Goal: Transaction & Acquisition: Register for event/course

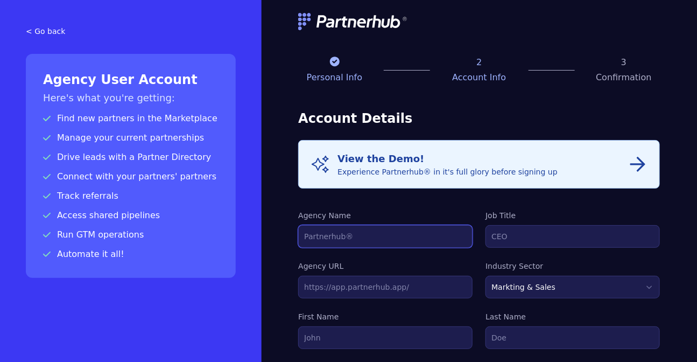
click at [354, 238] on input "Agency Name" at bounding box center [385, 236] width 174 height 23
type input "growdone"
type input "HABIBUR"
type input "RAHMAN"
type input "habiburrahman289608@gmail.com"
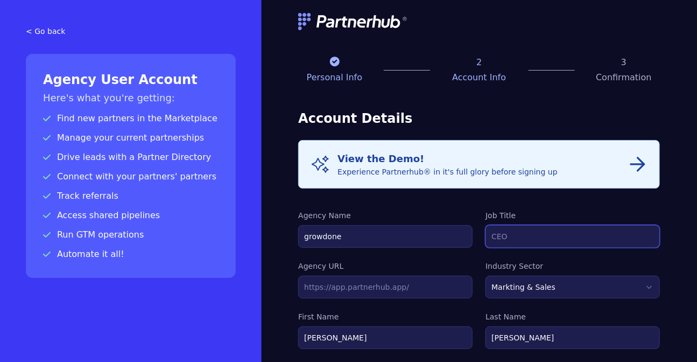
click at [511, 228] on input "Job Title" at bounding box center [573, 236] width 174 height 23
type input "CEO"
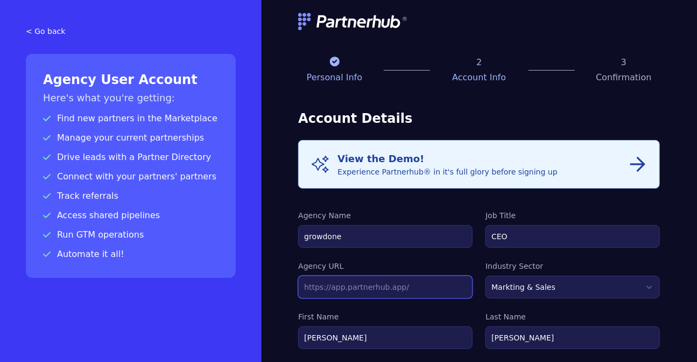
click at [362, 287] on input "text" at bounding box center [385, 287] width 174 height 23
type input "https://growdone.com"
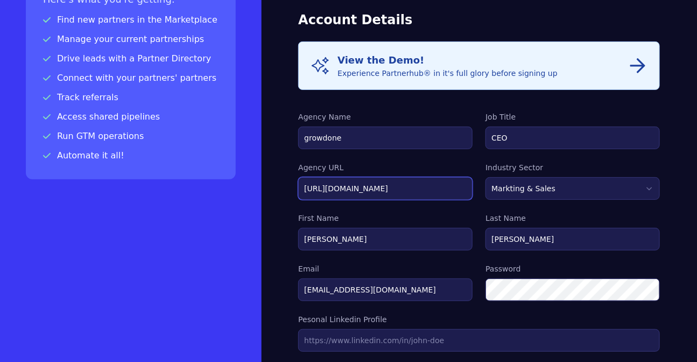
scroll to position [97, 0]
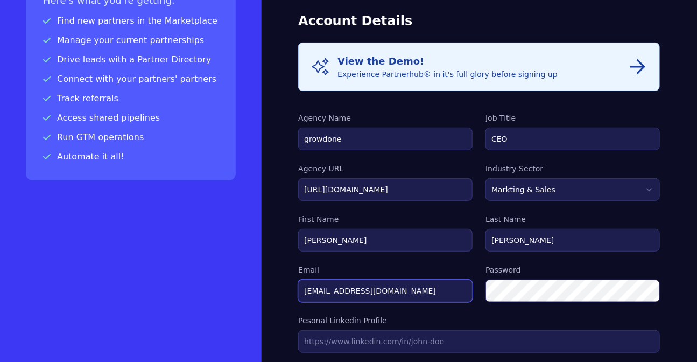
drag, startPoint x: 428, startPoint y: 287, endPoint x: 235, endPoint y: 285, distance: 193.4
click at [235, 264] on div "< Go back Agency User Account Here's what you're getting: Find new partners in …" at bounding box center [348, 84] width 697 height 362
type input "[EMAIL_ADDRESS][DOMAIN_NAME]"
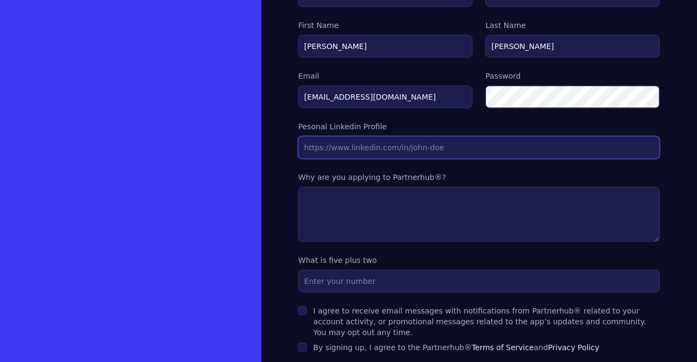
scroll to position [294, 0]
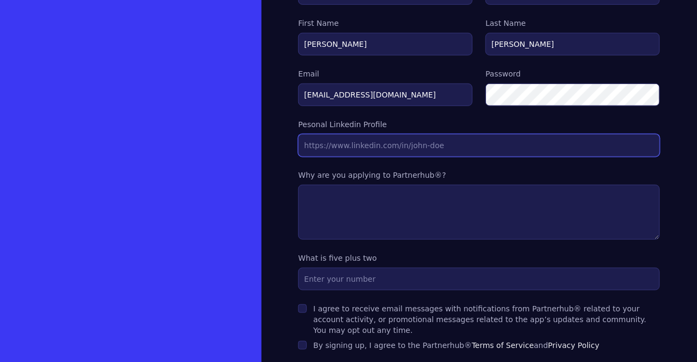
click at [344, 137] on input "Agency URL" at bounding box center [479, 145] width 362 height 23
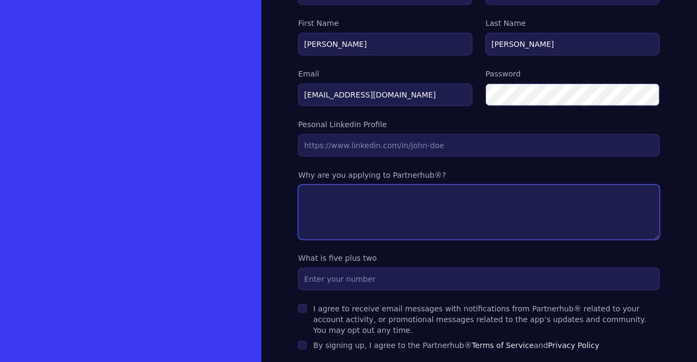
click at [350, 189] on textarea at bounding box center [479, 212] width 362 height 55
type textarea "to get more clints"
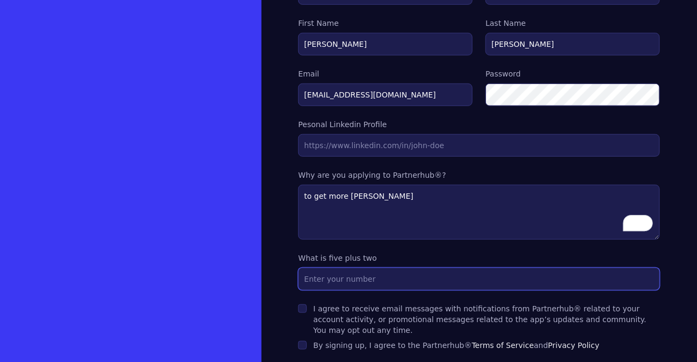
click at [324, 278] on input "text" at bounding box center [479, 279] width 362 height 23
type input "7"
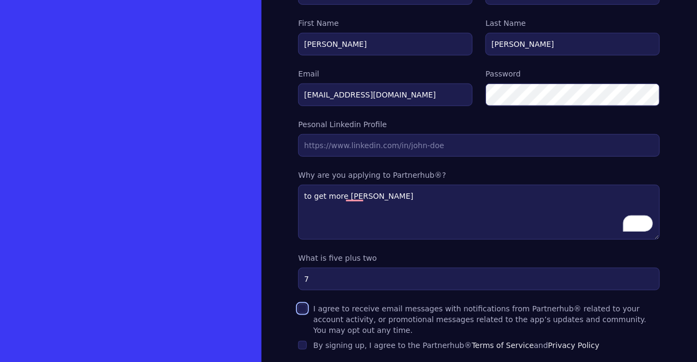
click at [305, 304] on input "I agree to receive email messages with notifications from Partnerhub® related t…" at bounding box center [302, 308] width 9 height 9
checkbox input "true"
click at [308, 340] on div "By signing up, I agree to the Partnerhub® Terms of Service and Privacy Policy" at bounding box center [479, 345] width 362 height 11
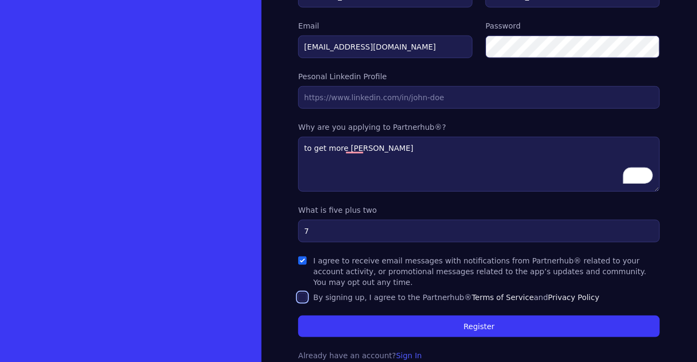
click at [301, 293] on input "By signing up, I agree to the Partnerhub® Terms of Service and Privacy Policy" at bounding box center [302, 297] width 9 height 9
checkbox input "true"
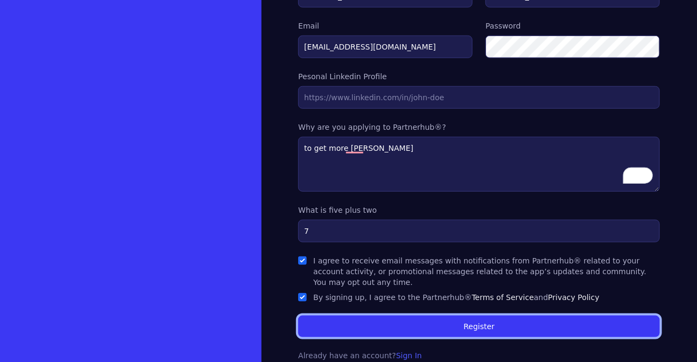
click at [448, 316] on button "Register" at bounding box center [479, 327] width 362 height 22
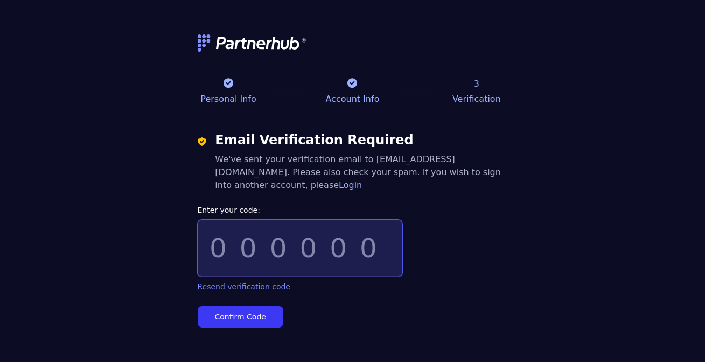
click at [277, 247] on input "Enter your code:" at bounding box center [300, 248] width 205 height 57
paste input "482801"
type input "482801"
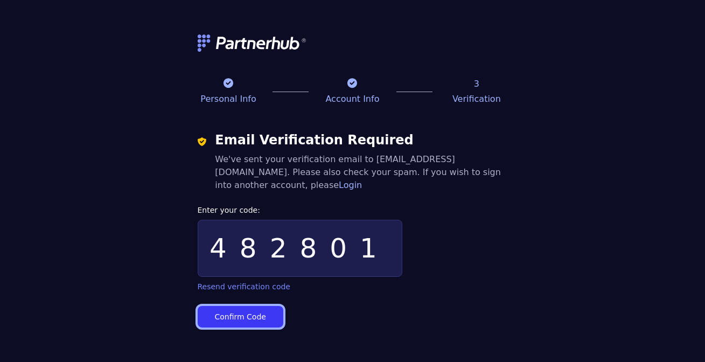
click at [241, 313] on button "Confirm Code" at bounding box center [241, 317] width 86 height 22
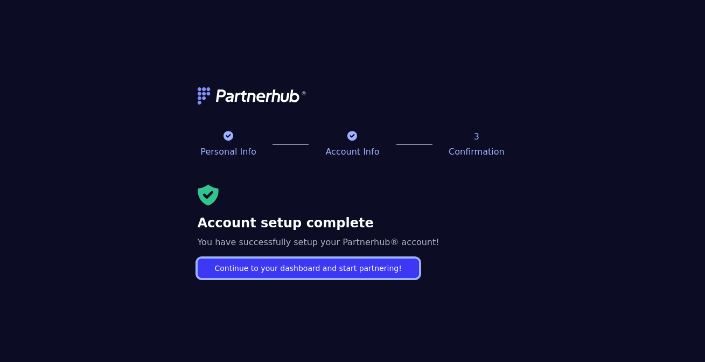
click at [269, 275] on link "Continue to your dashboard and start partnering!" at bounding box center [308, 268] width 221 height 19
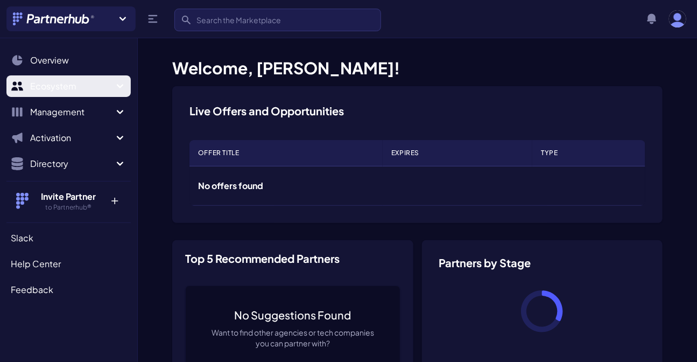
click at [91, 88] on span "Ecosystem" at bounding box center [71, 86] width 83 height 13
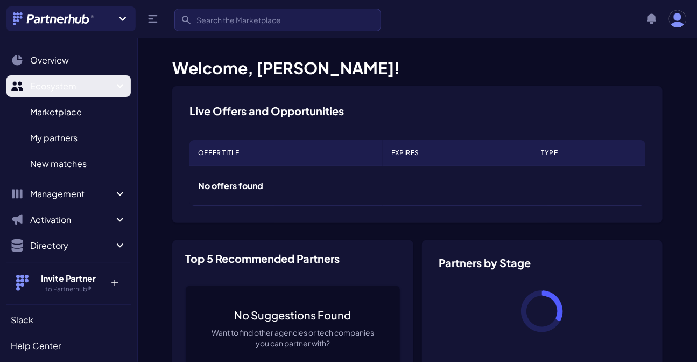
click at [92, 88] on span "Ecosystem" at bounding box center [71, 86] width 83 height 13
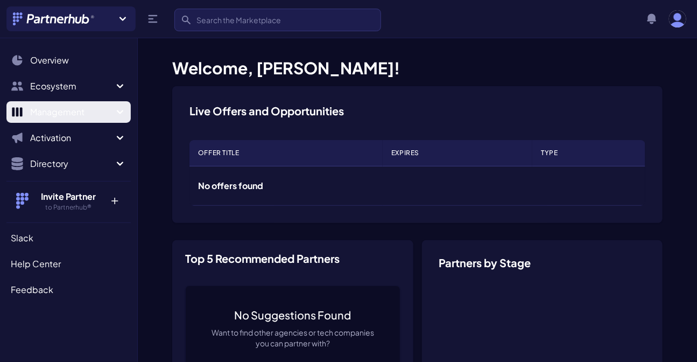
click at [67, 117] on span "Management" at bounding box center [71, 112] width 83 height 13
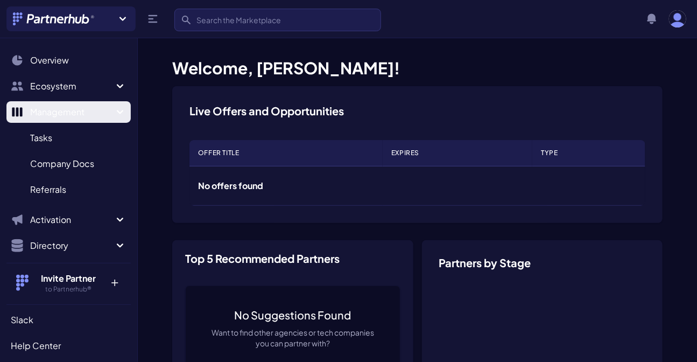
click at [67, 117] on span "Management" at bounding box center [71, 112] width 83 height 13
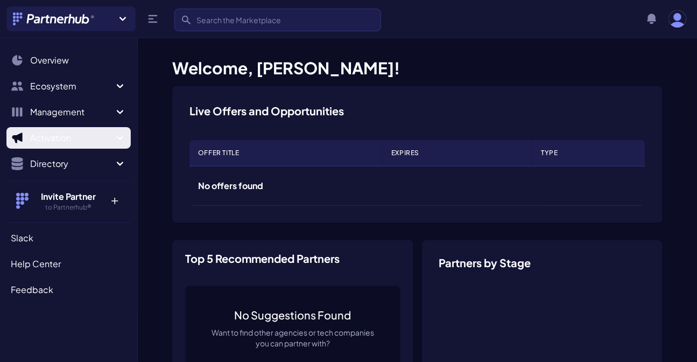
click at [65, 135] on span "Activation" at bounding box center [71, 137] width 83 height 13
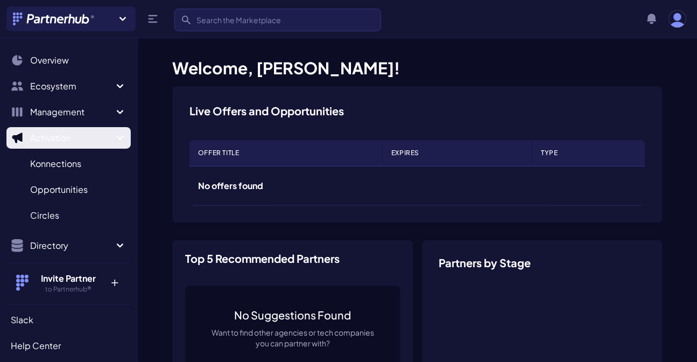
click at [65, 135] on span "Activation" at bounding box center [71, 137] width 83 height 13
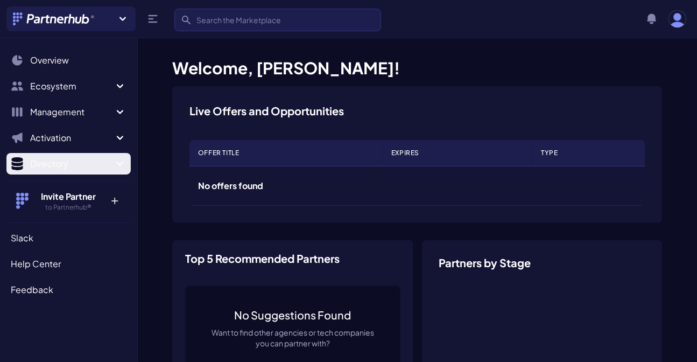
click at [56, 164] on span "Directory" at bounding box center [71, 163] width 83 height 13
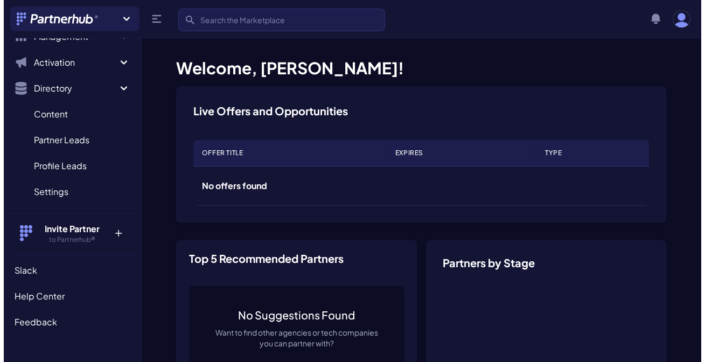
scroll to position [97, 0]
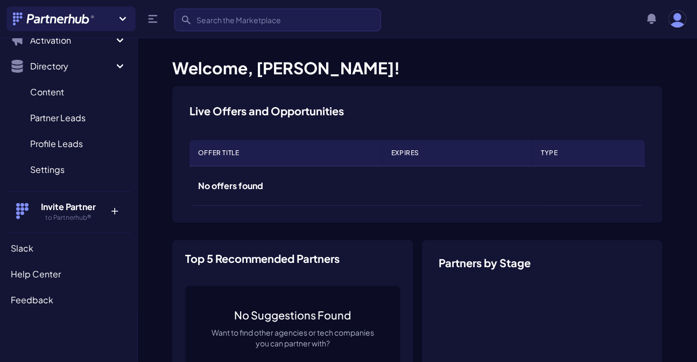
click at [61, 207] on h4 "Invite Partner" at bounding box center [68, 206] width 69 height 13
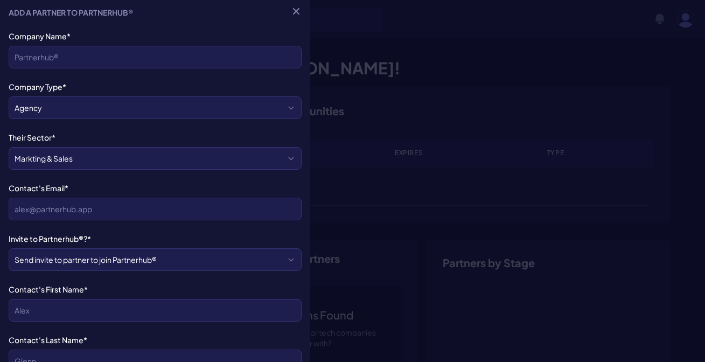
scroll to position [0, 0]
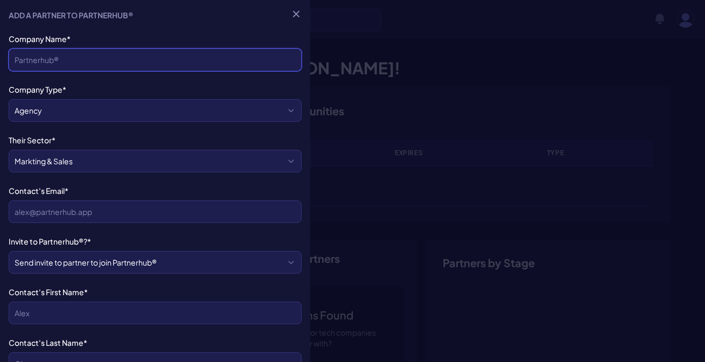
click at [64, 57] on input "Company Name*" at bounding box center [155, 59] width 293 height 23
type input "growdone"
type input "[EMAIL_ADDRESS][DOMAIN_NAME]"
type input "[PERSON_NAME]"
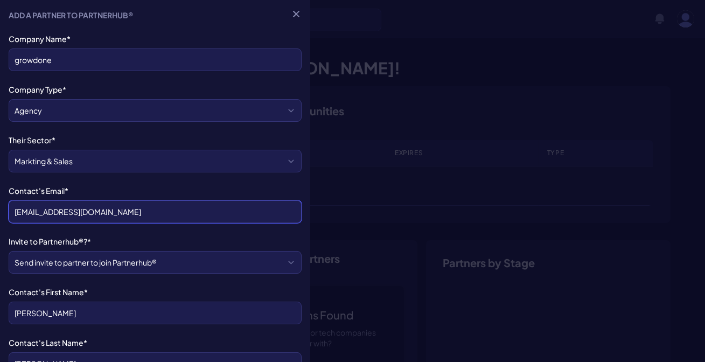
click at [158, 211] on input "[EMAIL_ADDRESS][DOMAIN_NAME]" at bounding box center [155, 211] width 293 height 23
type input "[EMAIL_ADDRESS][DOMAIN_NAME]"
click at [175, 258] on select "Send invite to partner to join Partnerhub® Just add to my partner list" at bounding box center [155, 262] width 293 height 23
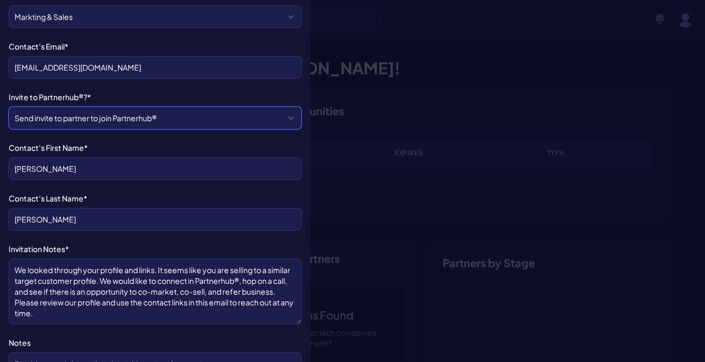
scroll to position [242, 0]
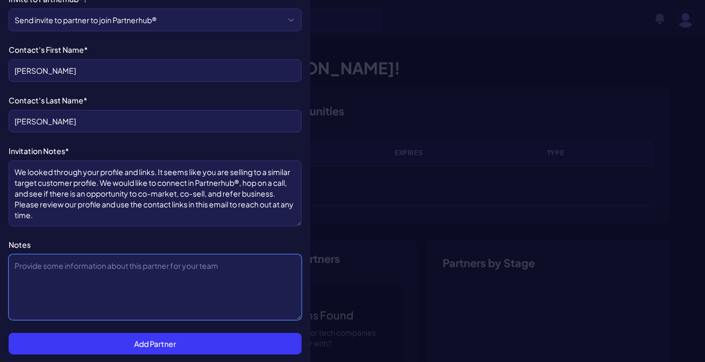
click at [69, 263] on textarea "Notes" at bounding box center [155, 287] width 293 height 66
click at [17, 266] on textarea "Notes" at bounding box center [155, 287] width 293 height 66
paste textarea "I hope you’re doing well. I’m Habib Rahman, the founder of MailCloner (https://…"
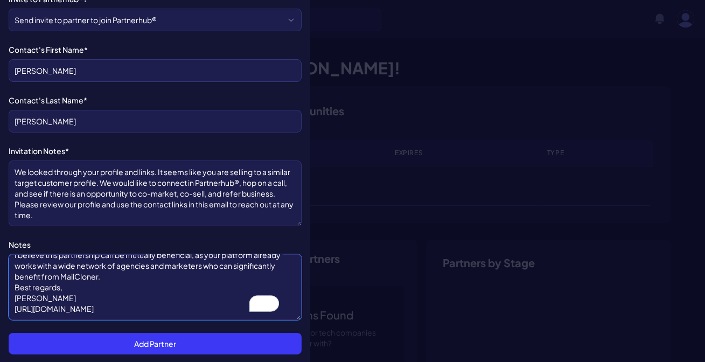
scroll to position [0, 0]
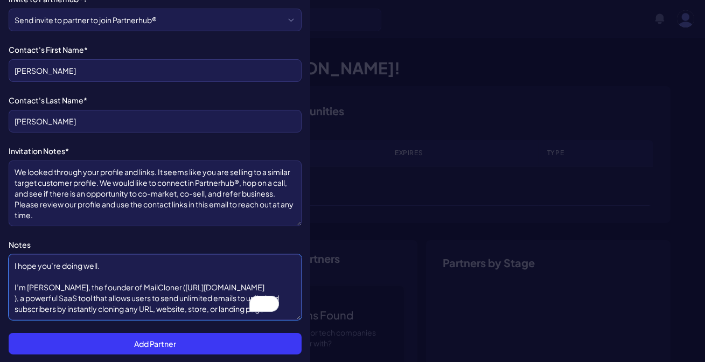
click at [153, 296] on textarea "I hope you’re doing well. I’m Habib Rahman, the founder of MailCloner (https://…" at bounding box center [155, 287] width 293 height 66
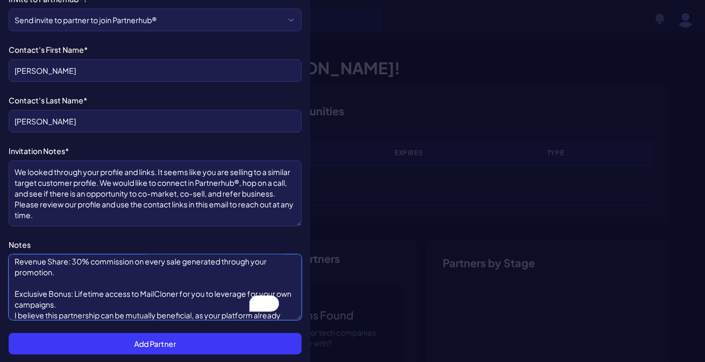
scroll to position [48, 0]
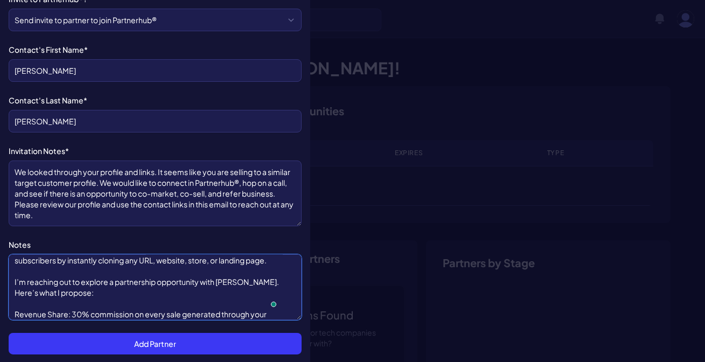
click at [20, 268] on textarea "I hope you’re doing well. I’m Habib Rahman, the founder of GrowDone (https://ma…" at bounding box center [155, 287] width 293 height 66
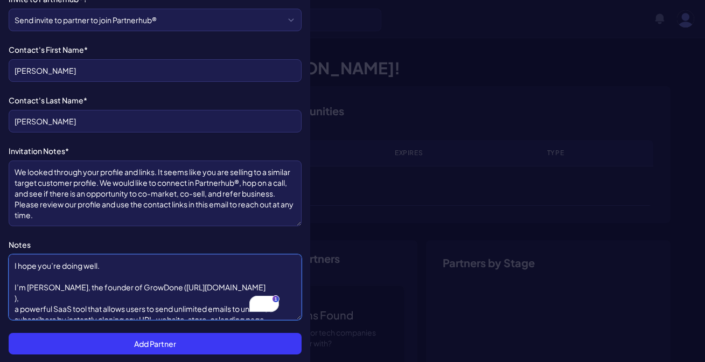
click at [190, 296] on textarea "I hope you’re doing well. I’m Habib Rahman, the founder of GrowDone (https://ma…" at bounding box center [155, 287] width 293 height 66
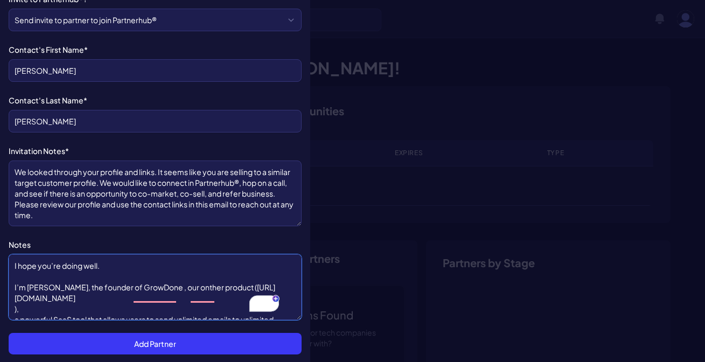
click at [179, 297] on textarea "I hope you’re doing well. I’m Habib Rahman, the founder of GrowDone , our onthe…" at bounding box center [155, 287] width 293 height 66
click at [198, 292] on textarea "I hope you’re doing well. I’m Habib Rahman, the founder of GrowDone , our onthe…" at bounding box center [155, 287] width 293 height 66
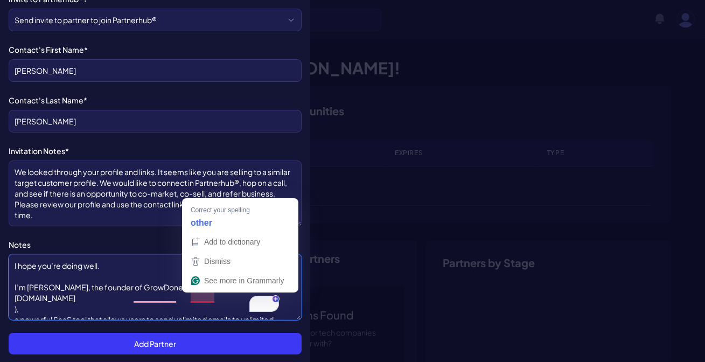
click at [195, 304] on textarea "I hope you’re doing well. I’m Habib Rahman, the founder of GrowDone , our onthe…" at bounding box center [155, 287] width 293 height 66
click at [191, 295] on textarea "I hope you’re doing well. I’m Habib Rahman, the founder of GrowDone , our onthe…" at bounding box center [155, 287] width 293 height 66
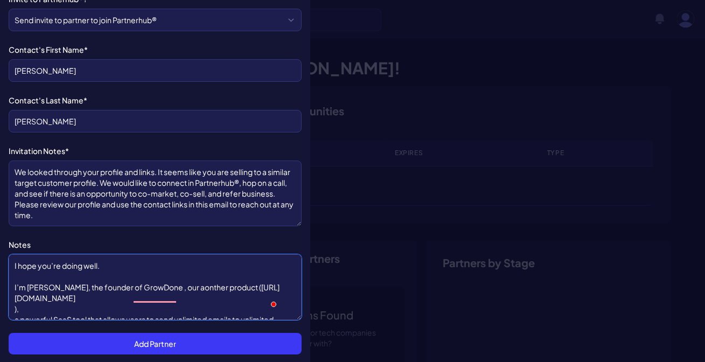
click at [201, 296] on textarea "I hope you’re doing well. I’m Habib Rahman, the founder of GrowDone , our aonth…" at bounding box center [155, 287] width 293 height 66
click at [199, 297] on textarea "I hope you’re doing well. I’m Habib Rahman, the founder of GrowDone , our anthe…" at bounding box center [155, 287] width 293 height 66
click at [258, 294] on textarea "I hope you’re doing well. I’m Habib Rahman, the founder of GrowDone , our anoth…" at bounding box center [155, 287] width 293 height 66
click at [262, 298] on textarea "I hope you’re doing well. I’m Habib Rahman, the founder of GrowDone , our anoth…" at bounding box center [155, 287] width 293 height 66
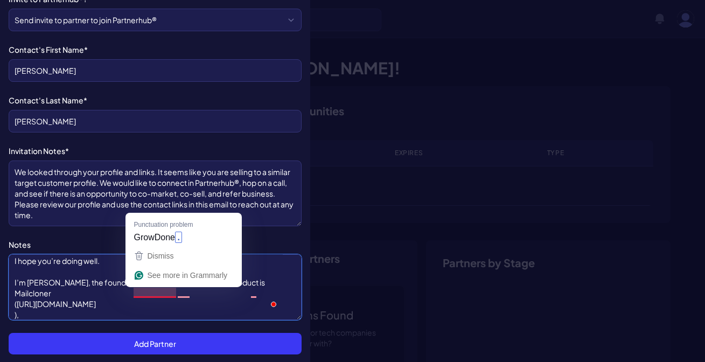
click at [64, 303] on textarea "I hope you’re doing well. I’m Habib Rahman, the founder of GrowDone , our Anoth…" at bounding box center [155, 287] width 293 height 66
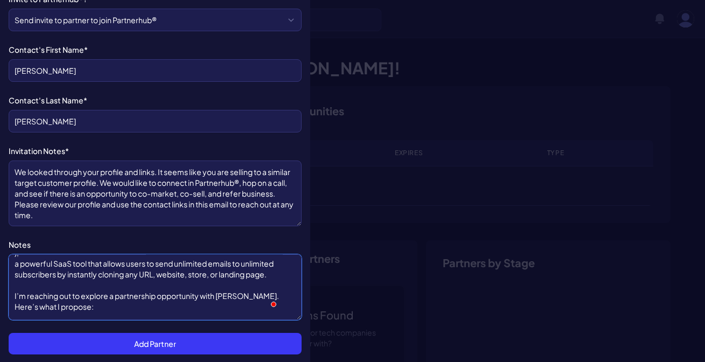
scroll to position [97, 0]
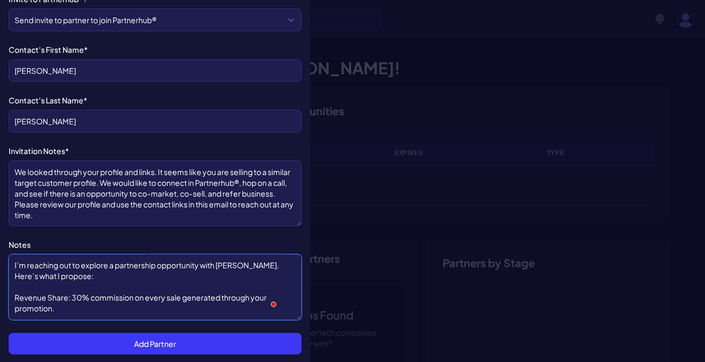
click at [229, 274] on textarea "I hope you’re doing well. I’m Habib Rahman, the founder of GrowDone , our Anoth…" at bounding box center [155, 287] width 293 height 66
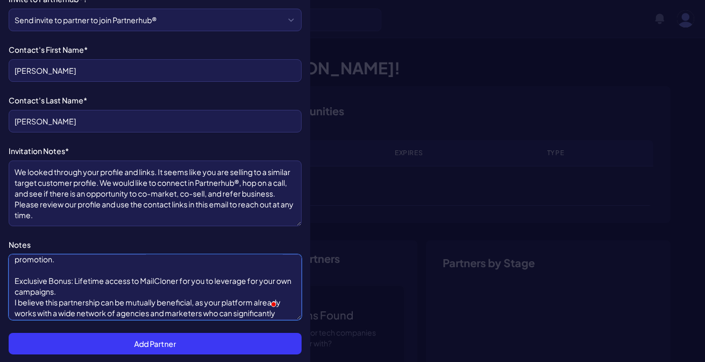
scroll to position [183, 0]
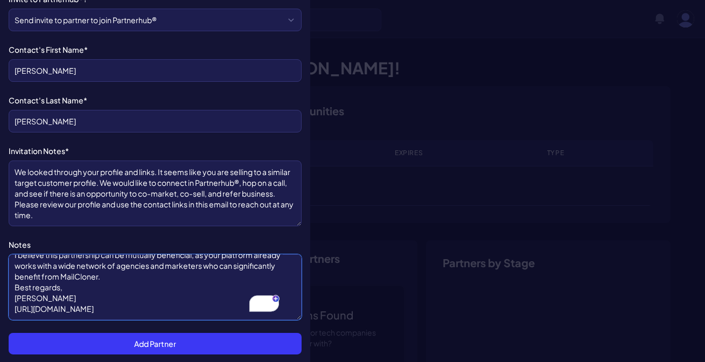
click at [161, 317] on textarea "I hope you’re doing well. I’m Habib Rahman, the founder of GrowDone , our Anoth…" at bounding box center [155, 287] width 293 height 66
type textarea "I hope you’re doing well. I’m Habib Rahman, the founder of GrowDone , our Anoth…"
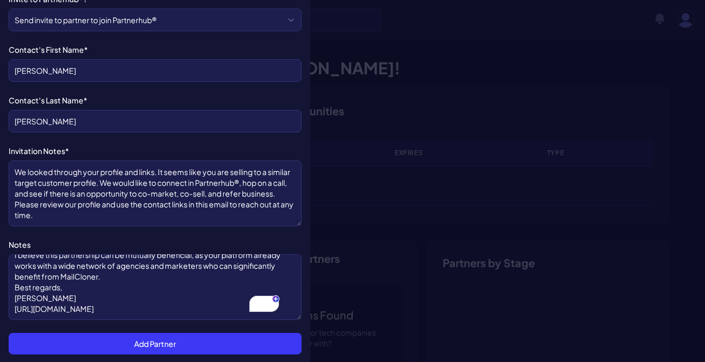
click at [59, 236] on div "Company Name* growdone Company Type* Agency Tech Their Sector* Markting & Sales…" at bounding box center [155, 55] width 293 height 529
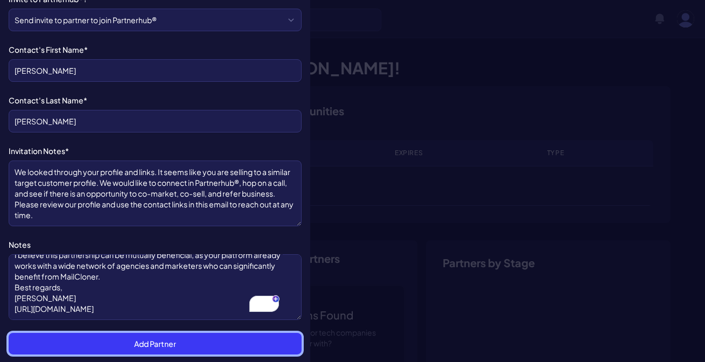
click at [162, 342] on button "Add Partner" at bounding box center [155, 344] width 293 height 22
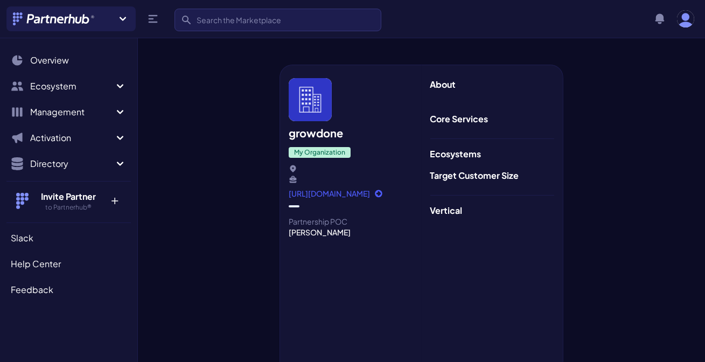
click at [467, 120] on h3 "Core Services" at bounding box center [492, 119] width 124 height 13
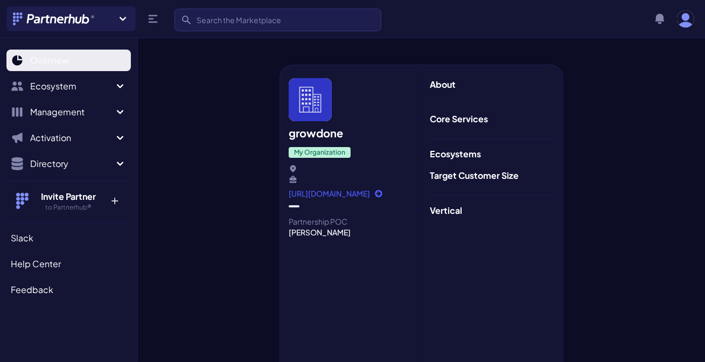
click at [70, 65] on link "Overview" at bounding box center [68, 61] width 124 height 22
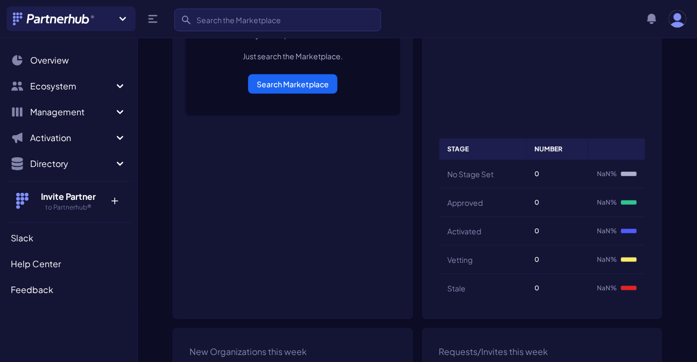
scroll to position [294, 0]
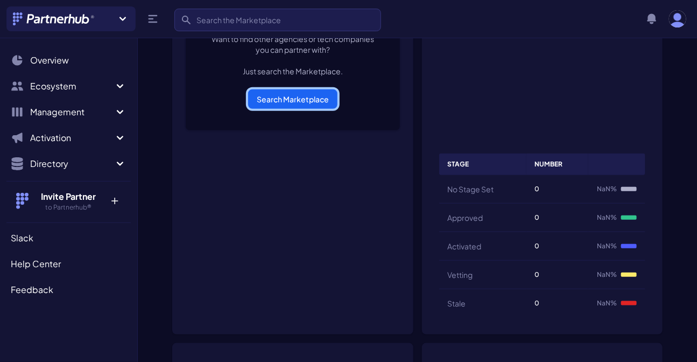
click at [290, 102] on link "Search Marketplace" at bounding box center [292, 98] width 89 height 19
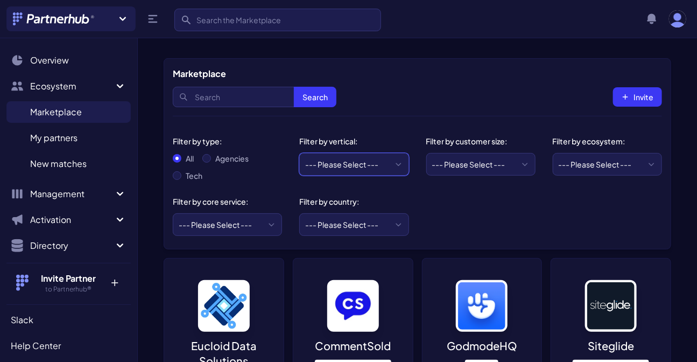
click at [367, 160] on select "--- Please Select --- eCommerce and consumer brands B2B and IT Local retailers …" at bounding box center [353, 164] width 109 height 23
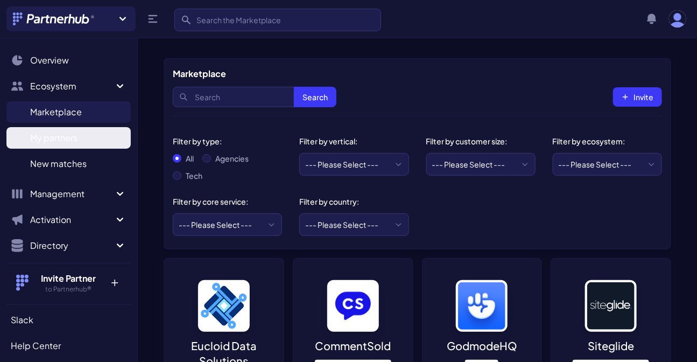
click at [43, 137] on span "My partners" at bounding box center [53, 137] width 47 height 13
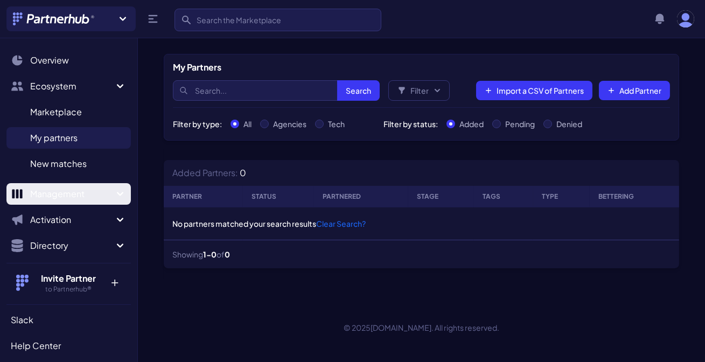
click at [81, 190] on span "Management" at bounding box center [71, 193] width 83 height 13
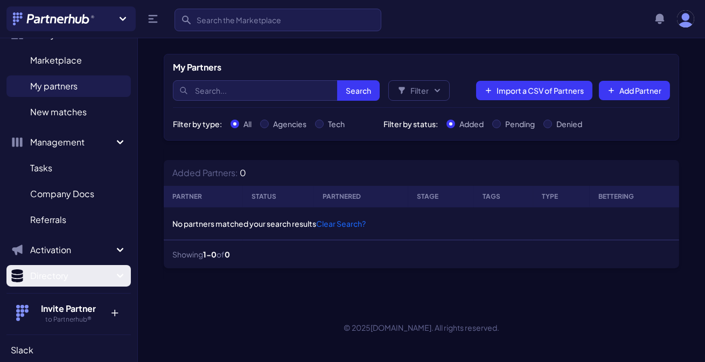
scroll to position [97, 0]
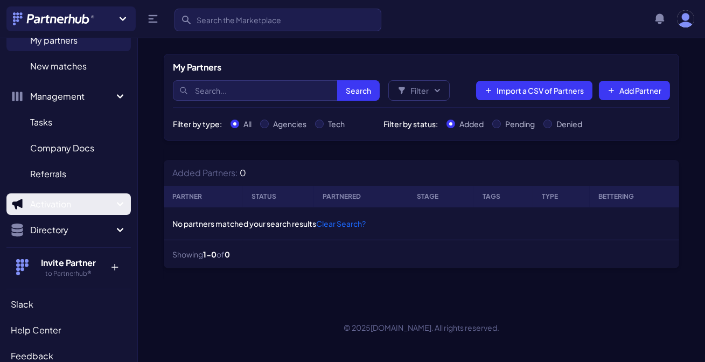
click at [80, 210] on span "Activation" at bounding box center [71, 204] width 83 height 13
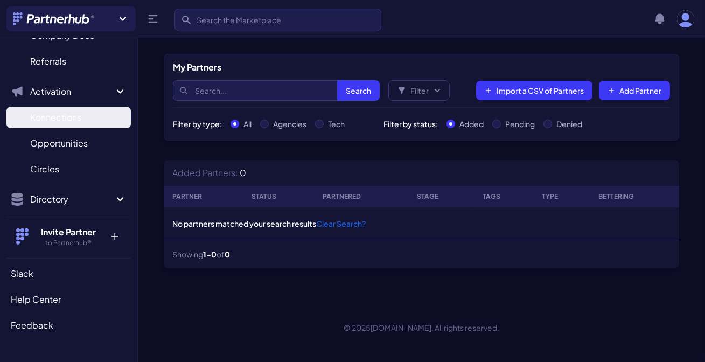
scroll to position [235, 0]
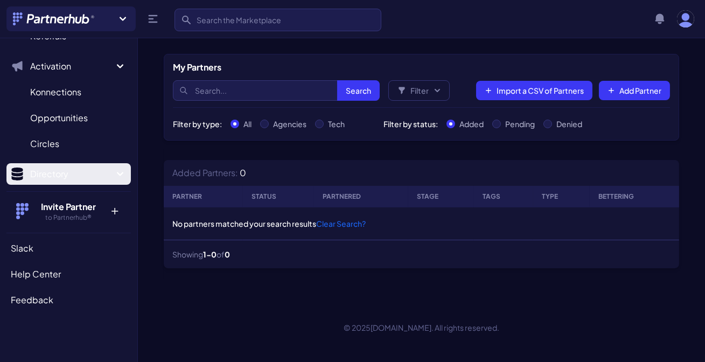
click at [89, 163] on button "Directory" at bounding box center [68, 174] width 124 height 22
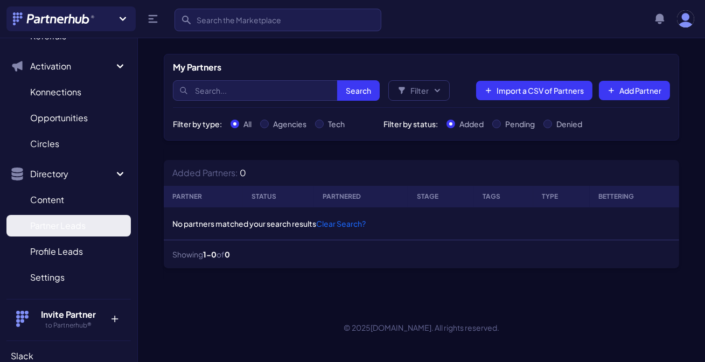
click at [85, 219] on span "Partner Leads" at bounding box center [57, 225] width 55 height 13
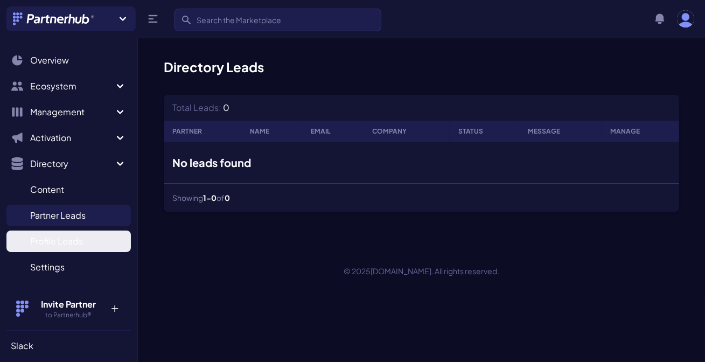
scroll to position [48, 0]
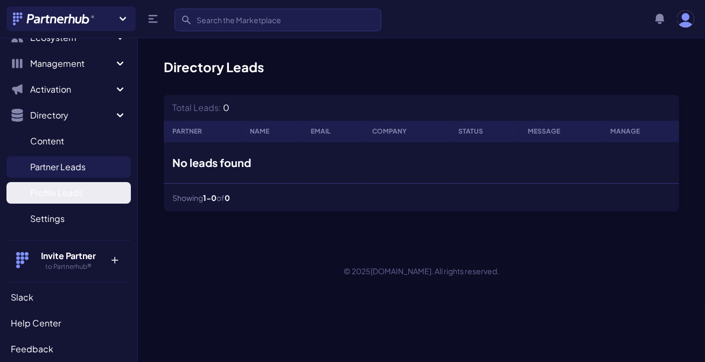
click at [67, 196] on span "Profile Leads" at bounding box center [56, 192] width 53 height 13
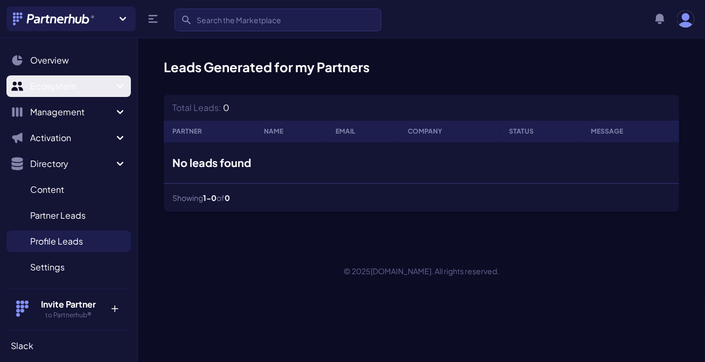
click at [78, 81] on span "Ecosystem" at bounding box center [71, 86] width 83 height 13
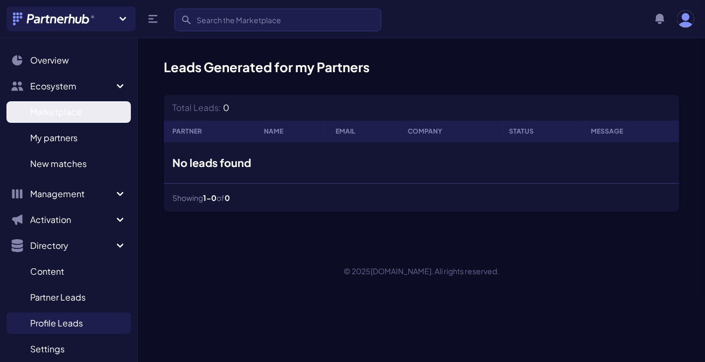
click at [74, 116] on span "Marketplace" at bounding box center [56, 112] width 52 height 13
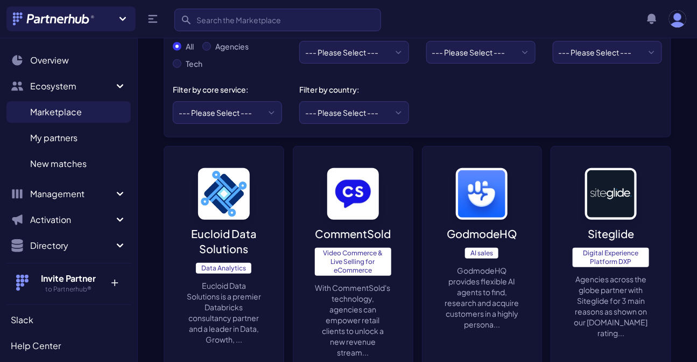
scroll to position [97, 0]
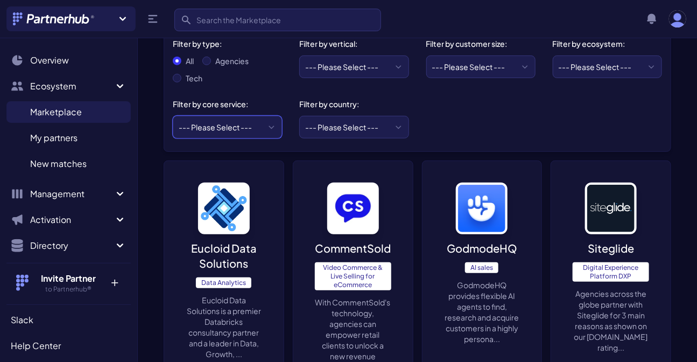
click at [233, 126] on select "--- Please Select --- ABM API Integration Support Business Process Consulting C…" at bounding box center [227, 127] width 109 height 23
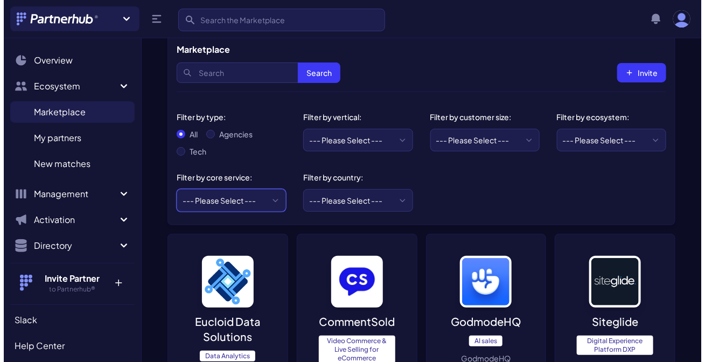
scroll to position [0, 0]
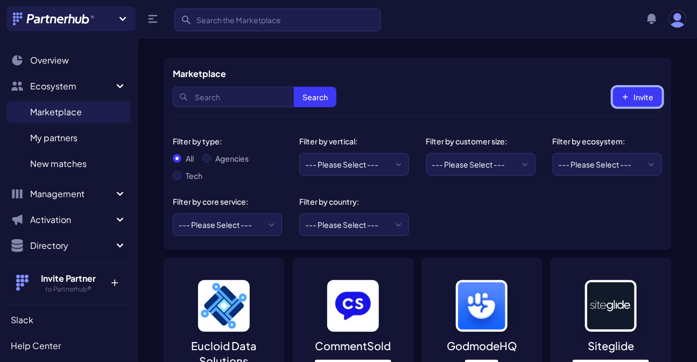
click at [645, 97] on button "Invite" at bounding box center [637, 96] width 49 height 19
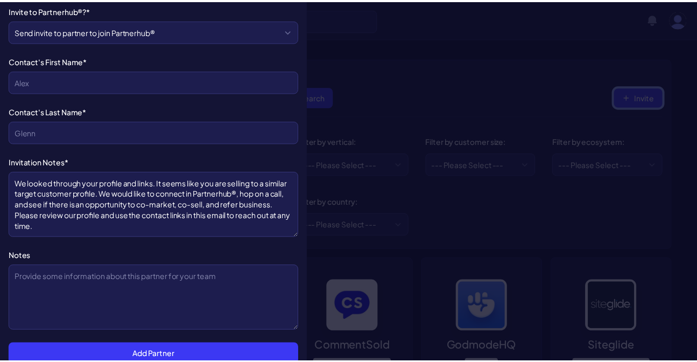
scroll to position [242, 0]
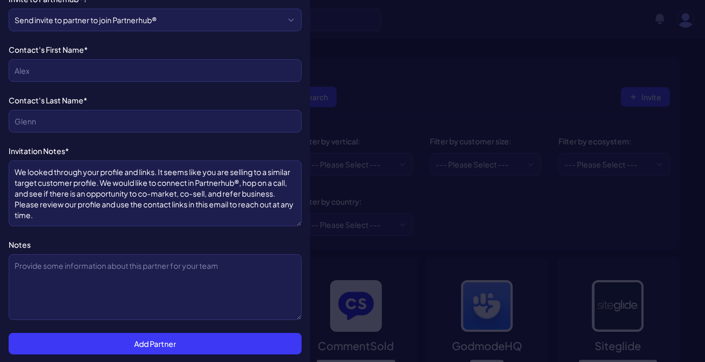
click at [404, 121] on div at bounding box center [352, 181] width 705 height 362
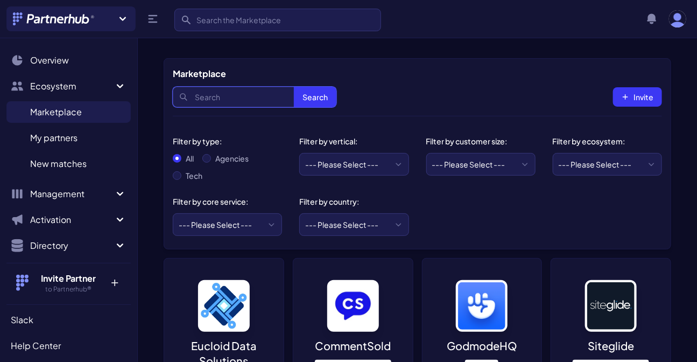
click at [239, 102] on input "Search" at bounding box center [255, 97] width 164 height 20
type input "grow"
click at [294, 87] on button "Search" at bounding box center [315, 97] width 43 height 20
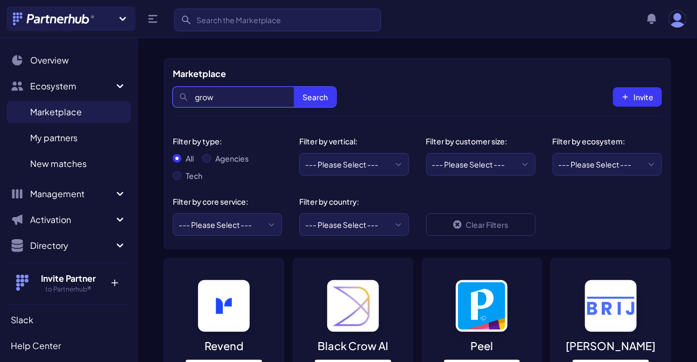
click at [231, 97] on input "grow" at bounding box center [255, 97] width 164 height 20
type input "growdone"
click at [294, 87] on button "Search" at bounding box center [315, 97] width 43 height 20
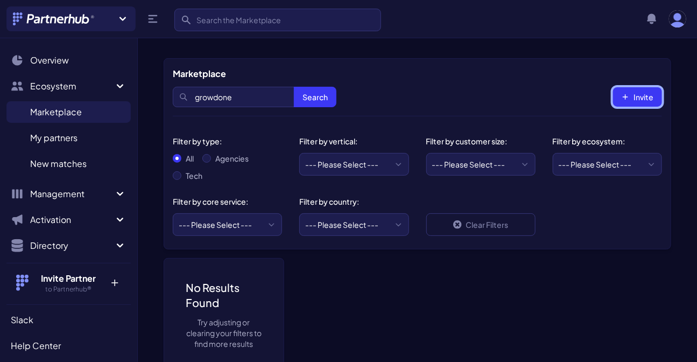
click at [652, 96] on button "Invite" at bounding box center [637, 96] width 49 height 19
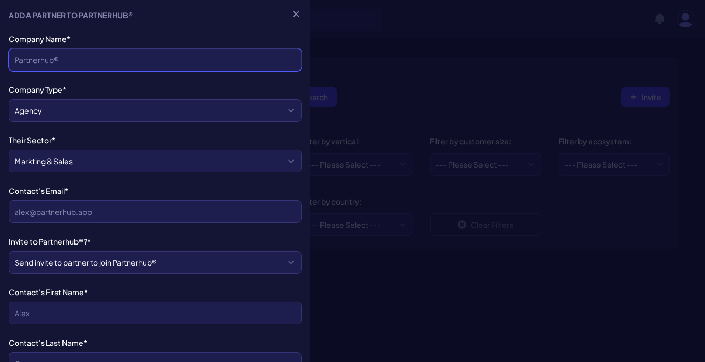
click at [93, 69] on input "Company Name*" at bounding box center [155, 59] width 293 height 23
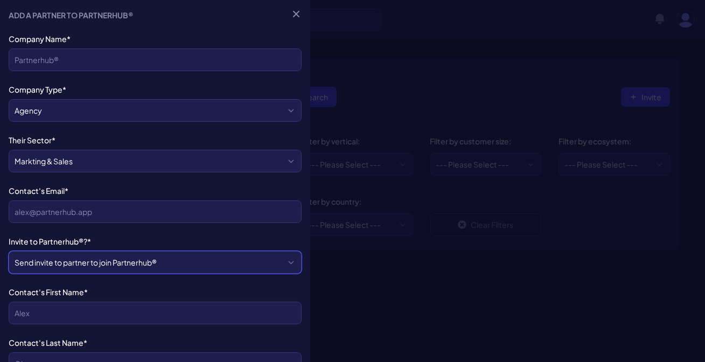
click at [176, 258] on select "Send invite to partner to join Partnerhub® Just add to my partner list" at bounding box center [155, 262] width 293 height 23
click at [9, 251] on select "Send invite to partner to join Partnerhub® Just add to my partner list" at bounding box center [155, 262] width 293 height 23
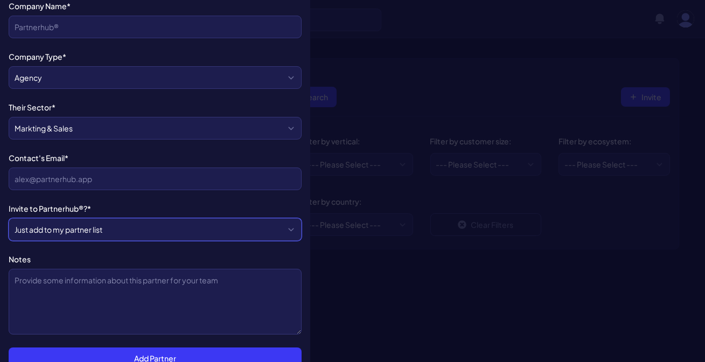
scroll to position [48, 0]
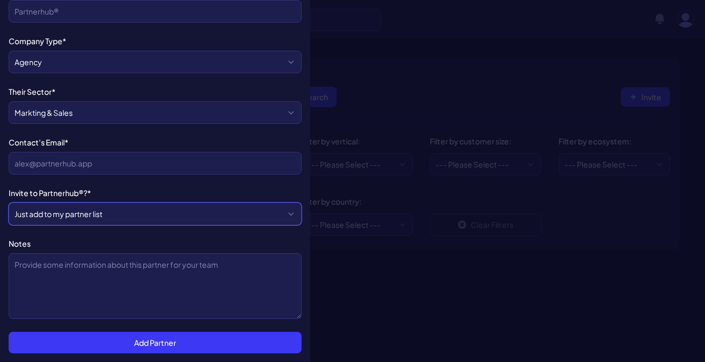
click at [138, 216] on select "Send invite to partner to join Partnerhub® Just add to my partner list" at bounding box center [155, 214] width 293 height 23
select select "TRUE"
click at [9, 203] on select "Send invite to partner to join Partnerhub® Just add to my partner list" at bounding box center [155, 214] width 293 height 23
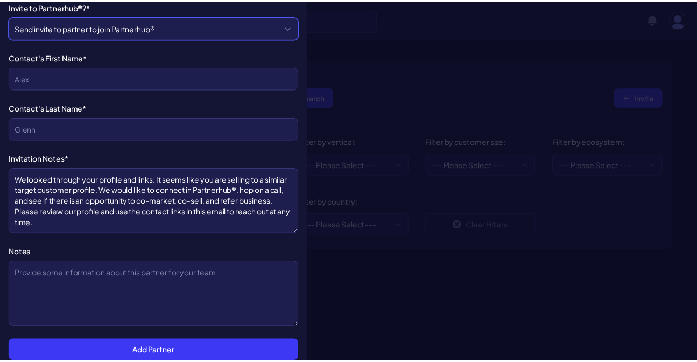
scroll to position [242, 0]
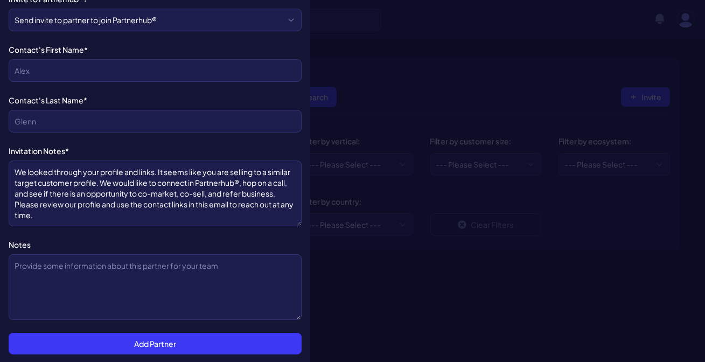
click at [435, 123] on div at bounding box center [352, 181] width 705 height 362
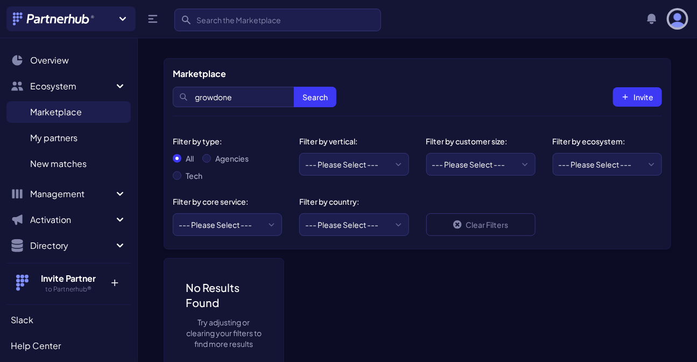
click at [679, 19] on img "button" at bounding box center [677, 18] width 17 height 17
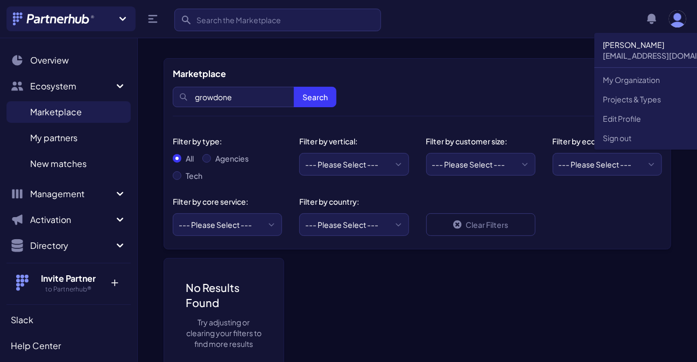
click at [421, 99] on div "Search growdone Search Invite" at bounding box center [418, 96] width 490 height 33
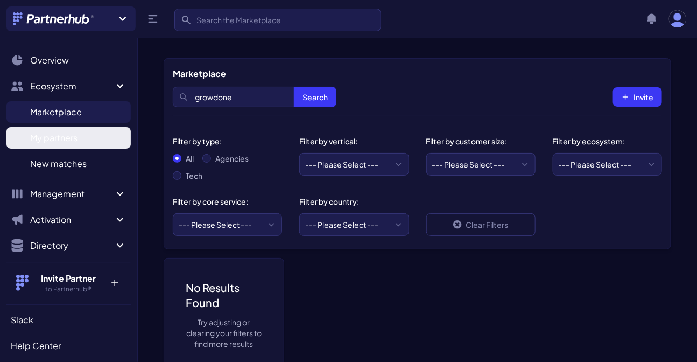
click at [49, 139] on span "My partners" at bounding box center [53, 137] width 47 height 13
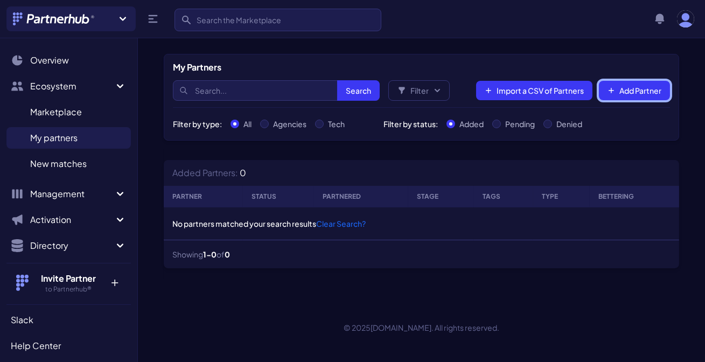
click at [621, 87] on button "Add Partner" at bounding box center [634, 90] width 71 height 19
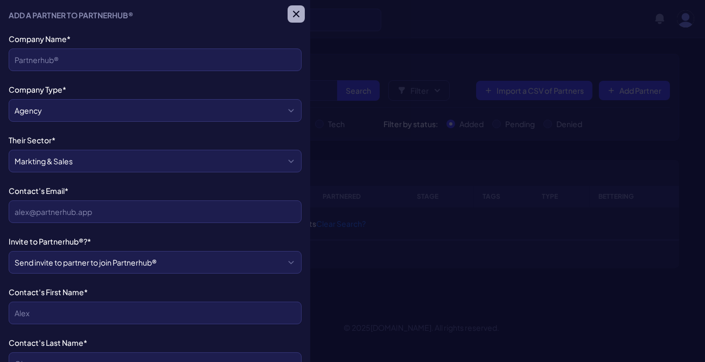
click at [291, 12] on icon "button" at bounding box center [296, 14] width 11 height 11
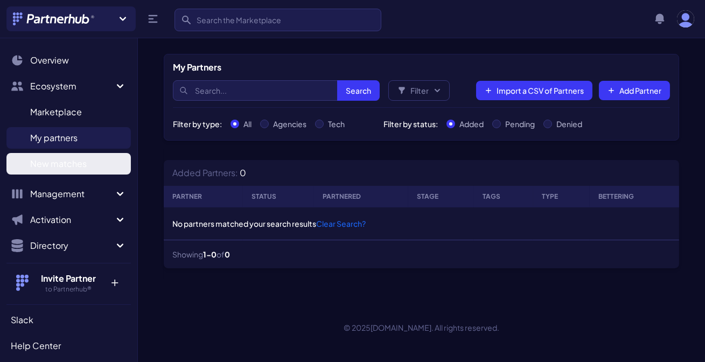
click at [53, 164] on span "New matches" at bounding box center [58, 163] width 57 height 13
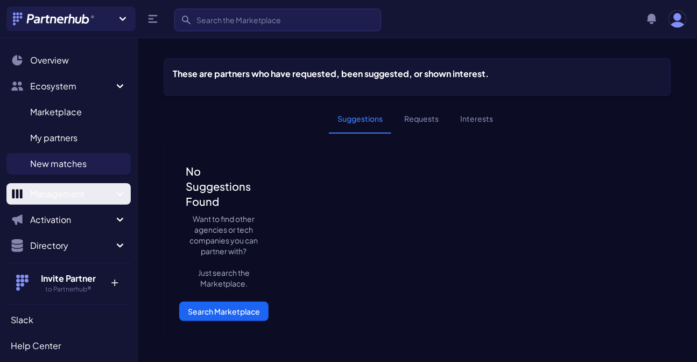
click at [71, 197] on span "Management" at bounding box center [71, 193] width 83 height 13
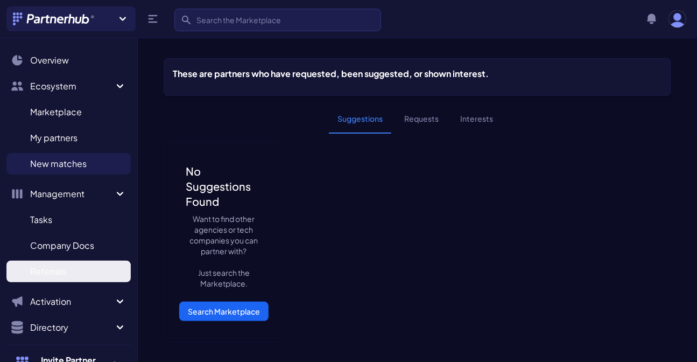
click at [66, 266] on span "Referrals" at bounding box center [48, 271] width 36 height 13
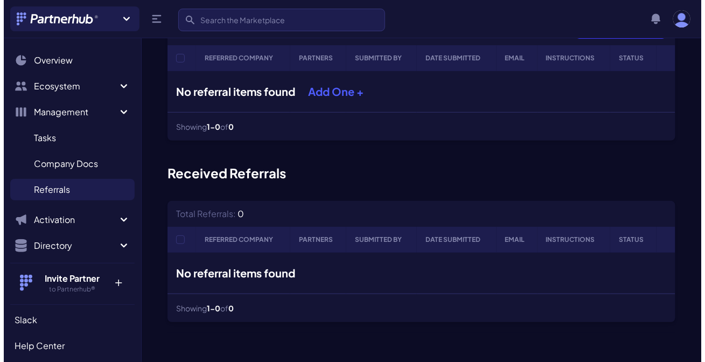
scroll to position [30, 0]
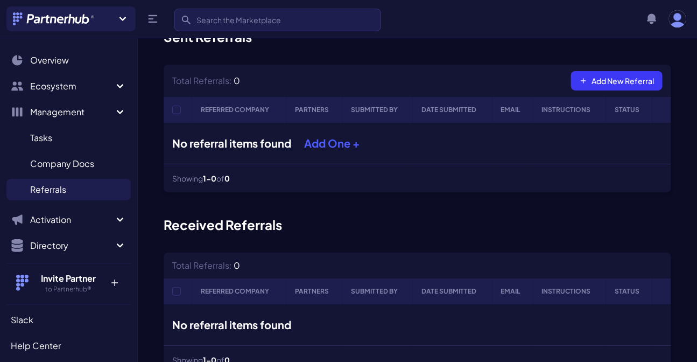
click at [609, 80] on buton "Add New Referral" at bounding box center [617, 80] width 92 height 19
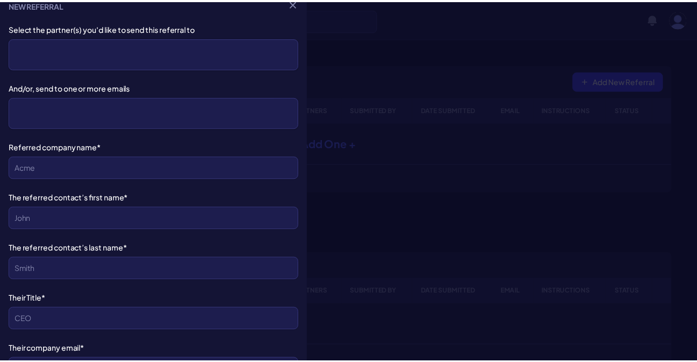
scroll to position [0, 0]
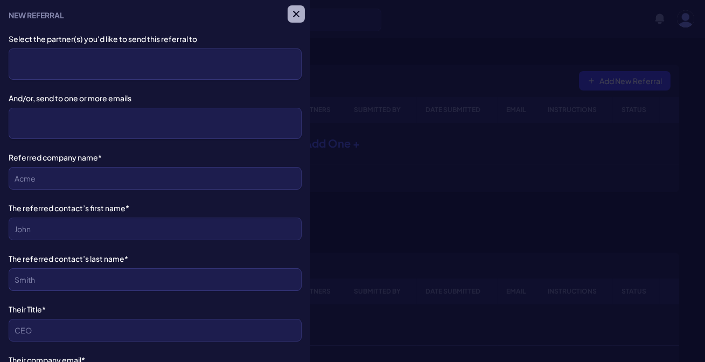
click at [293, 15] on icon "button" at bounding box center [296, 14] width 6 height 6
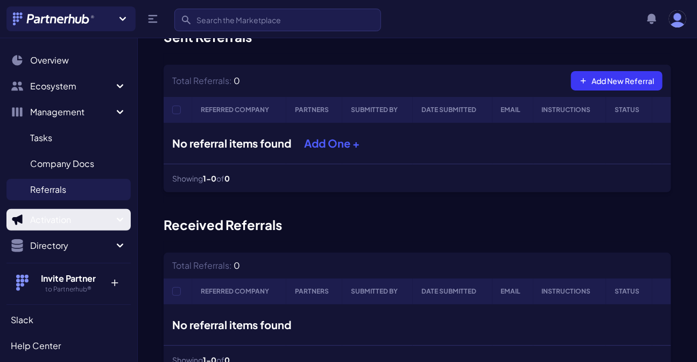
click at [96, 215] on span "Activation" at bounding box center [71, 219] width 83 height 13
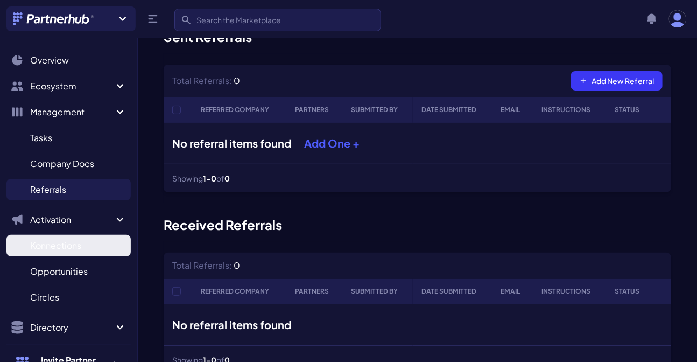
click at [86, 241] on link "Konnections K" at bounding box center [68, 246] width 124 height 22
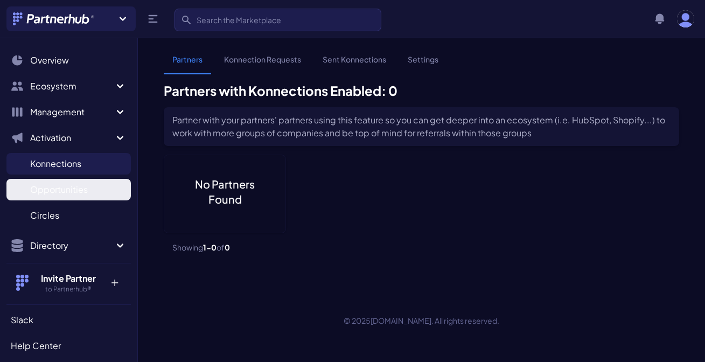
click at [64, 187] on span "Opportunities" at bounding box center [59, 189] width 58 height 13
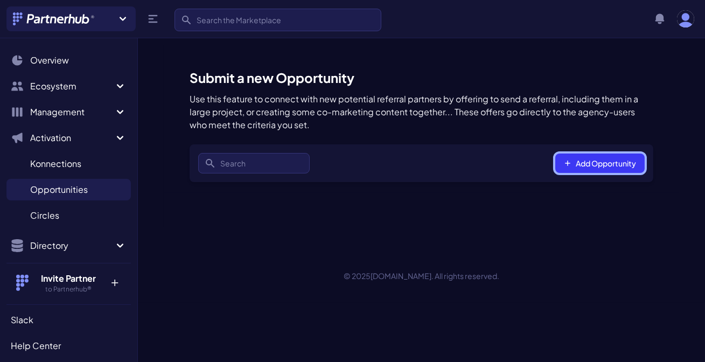
click at [624, 161] on button "Add Opportunity" at bounding box center [599, 162] width 89 height 19
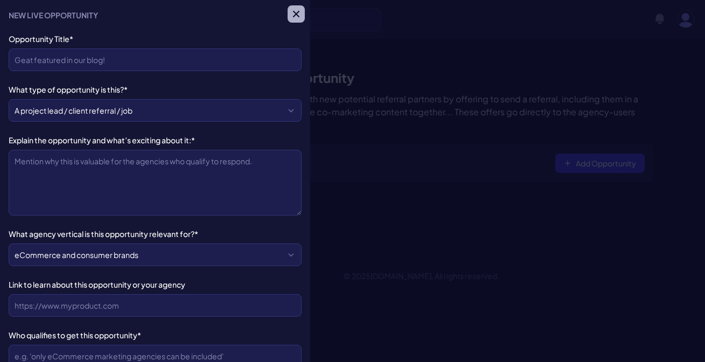
click at [293, 13] on icon "button" at bounding box center [296, 14] width 11 height 11
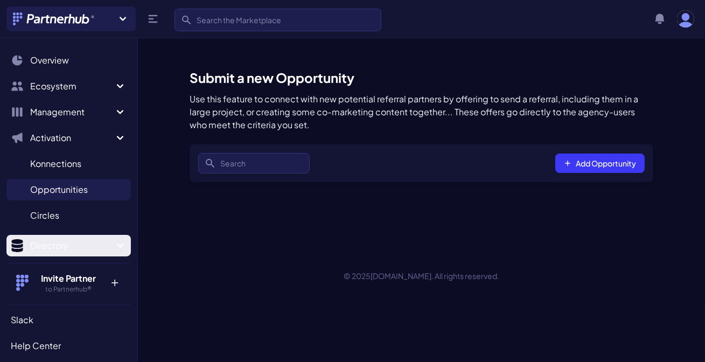
click at [66, 242] on span "Directory" at bounding box center [71, 245] width 83 height 13
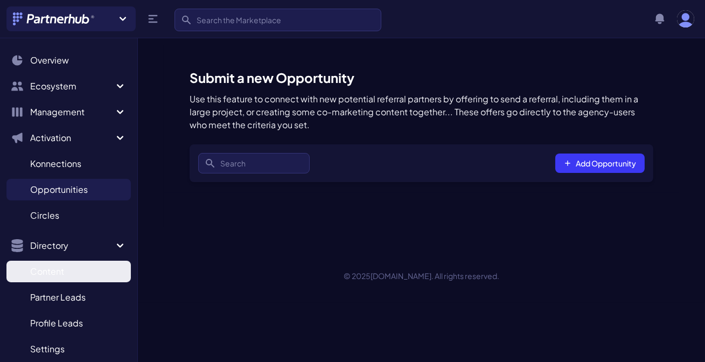
click at [64, 271] on link "Content C" at bounding box center [68, 272] width 124 height 22
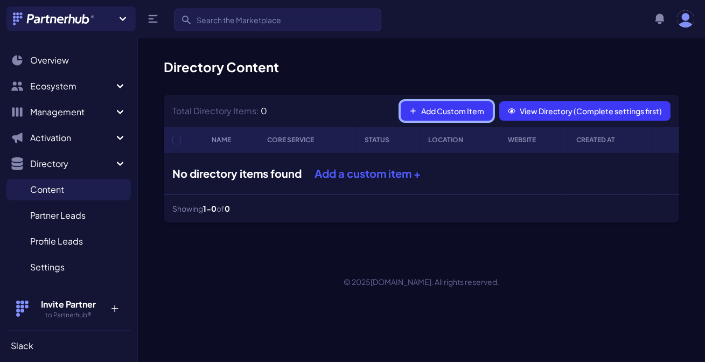
click at [452, 108] on link "Add Custom Item" at bounding box center [447, 110] width 92 height 19
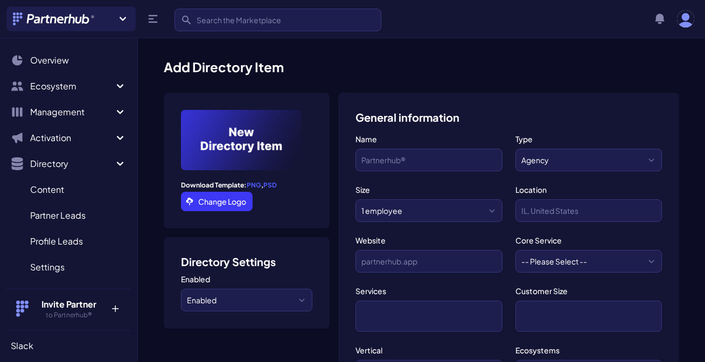
select select
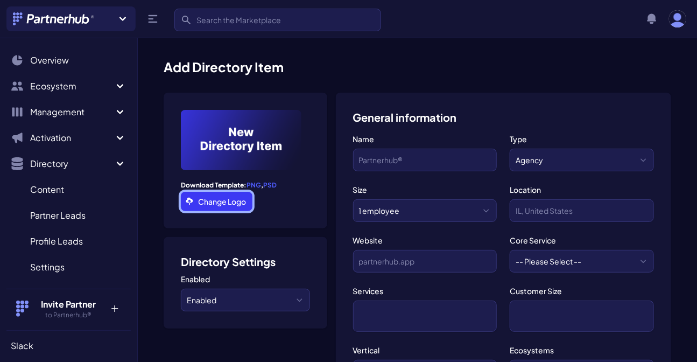
click at [215, 202] on link "Change Logo" at bounding box center [217, 201] width 72 height 19
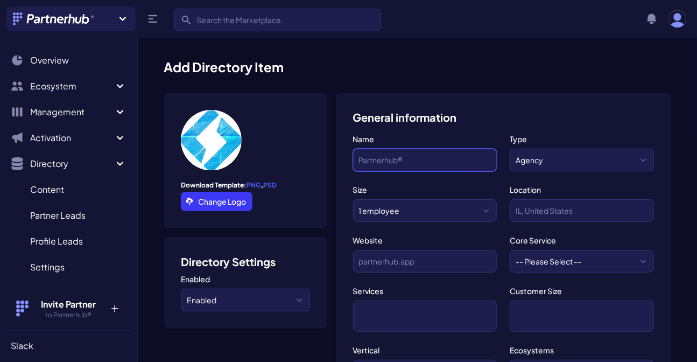
click at [372, 154] on input "Company Name*" at bounding box center [425, 160] width 144 height 23
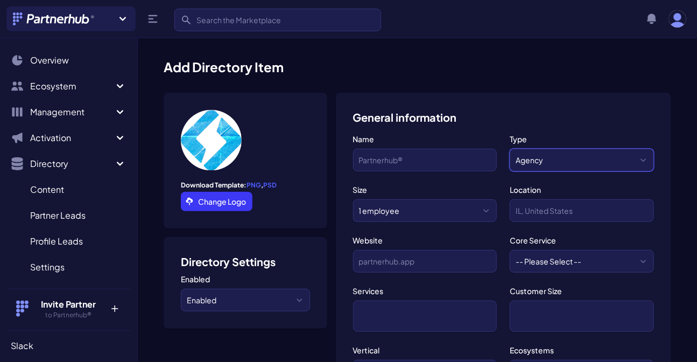
click at [540, 160] on select "Agency Tech" at bounding box center [582, 160] width 144 height 23
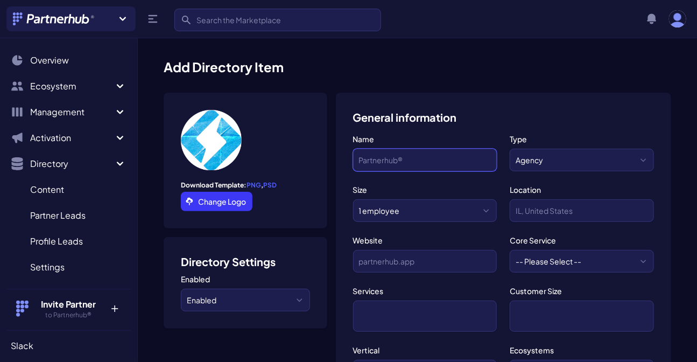
click at [441, 160] on input "Company Name*" at bounding box center [425, 160] width 144 height 23
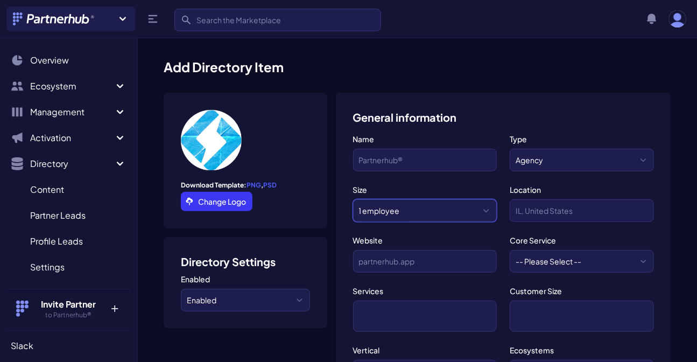
click at [432, 205] on select "1 employee 2-10 employees 11-20 employees 21-50 employees 51-200 employees 201-…" at bounding box center [425, 210] width 144 height 23
click at [432, 206] on select "1 employee 2-10 employees 11-20 employees 21-50 employees 51-200 employees 201-…" at bounding box center [425, 210] width 144 height 23
select select "2-10 employees"
click at [353, 199] on select "1 employee 2-10 employees 11-20 employees 21-50 employees 51-200 employees 201-…" at bounding box center [425, 210] width 144 height 23
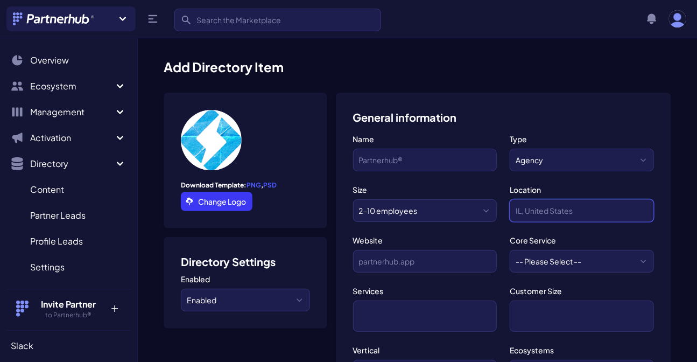
click at [528, 206] on input "text" at bounding box center [582, 210] width 144 height 23
click at [533, 208] on input "text" at bounding box center [582, 210] width 144 height 23
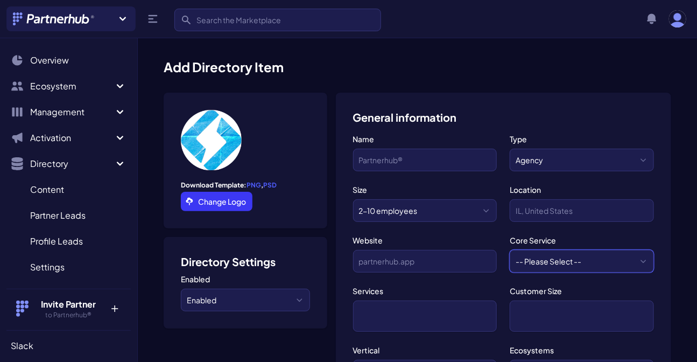
click at [549, 265] on select "-- Please Select -- Content Marketing Copywriting API Integration Support Websi…" at bounding box center [582, 261] width 144 height 23
select select "Email Marketing"
click at [510, 250] on select "-- Please Select -- Content Marketing Copywriting API Integration Support Websi…" at bounding box center [582, 261] width 144 height 23
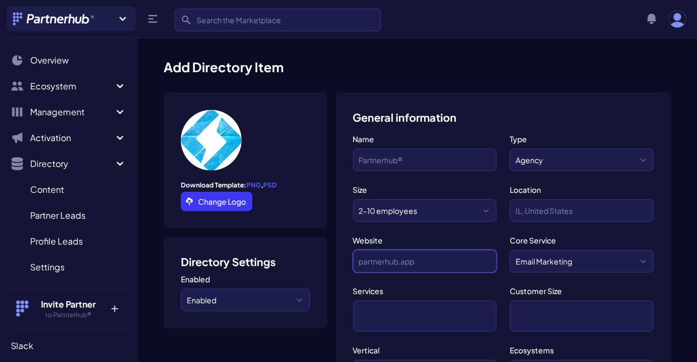
click at [429, 259] on input "Website" at bounding box center [425, 261] width 144 height 23
paste input "http://mailcloner.growdone.com/"
type input "http://mailcloner.growdone.com/"
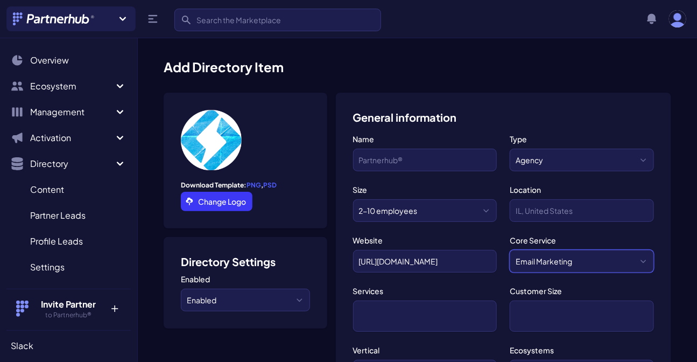
click at [538, 260] on select "-- Please Select -- Content Marketing Copywriting API Integration Support Websi…" at bounding box center [582, 261] width 144 height 23
click at [422, 315] on ul at bounding box center [425, 315] width 132 height 19
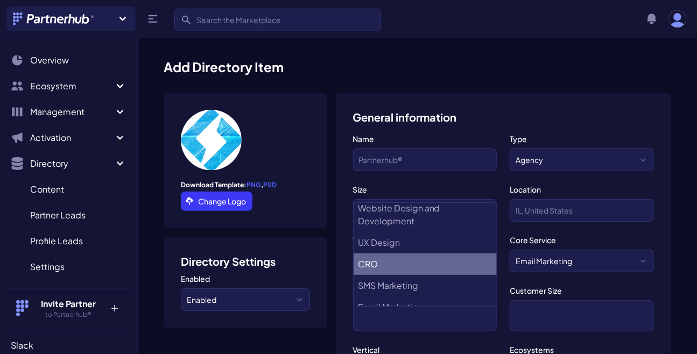
scroll to position [81, 0]
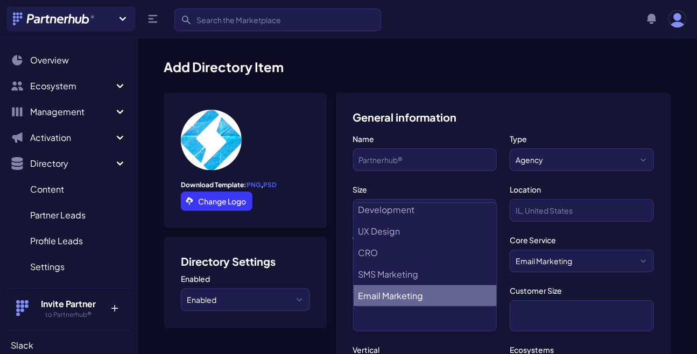
click at [406, 289] on Marketing "Email Marketing" at bounding box center [425, 296] width 143 height 22
select select "Email Marketing"
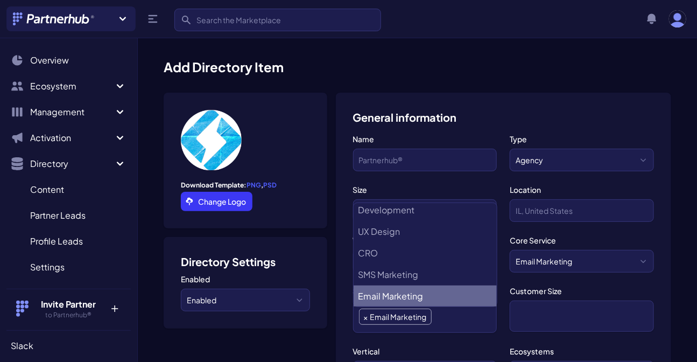
click at [556, 317] on ul at bounding box center [582, 315] width 132 height 19
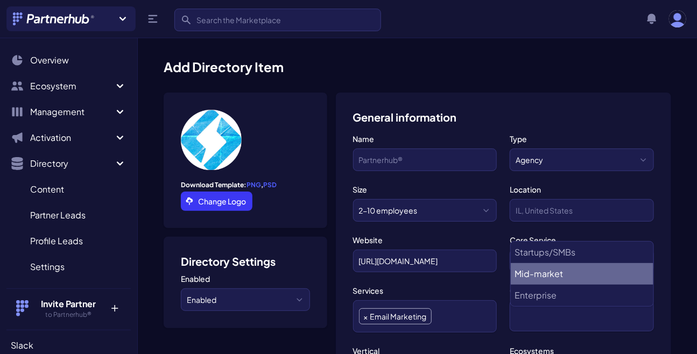
click at [555, 269] on li "Mid-market" at bounding box center [582, 274] width 143 height 22
select select "Mid-market"
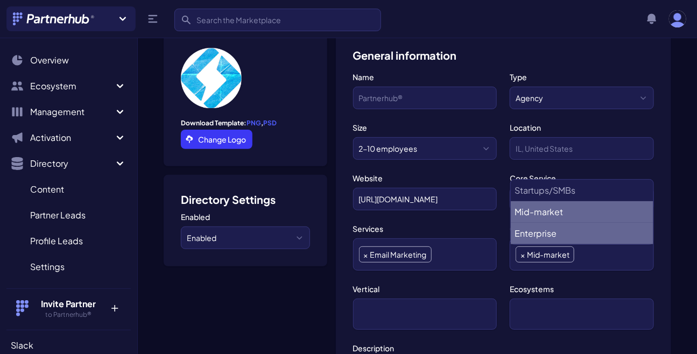
scroll to position [146, 0]
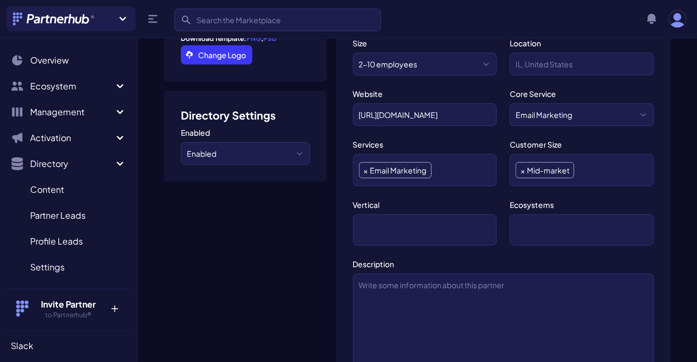
click at [410, 221] on ul at bounding box center [425, 229] width 132 height 19
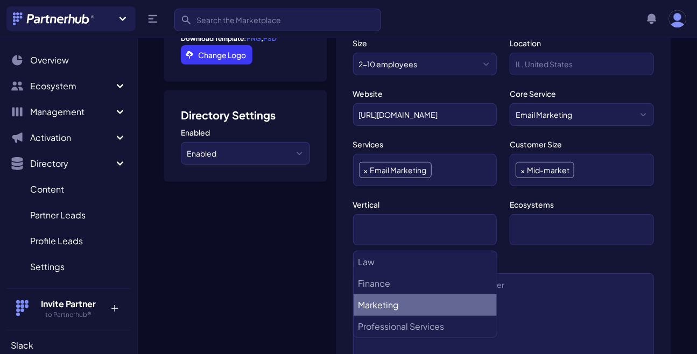
click at [392, 302] on li "Marketing" at bounding box center [425, 306] width 143 height 22
select select "Marketing"
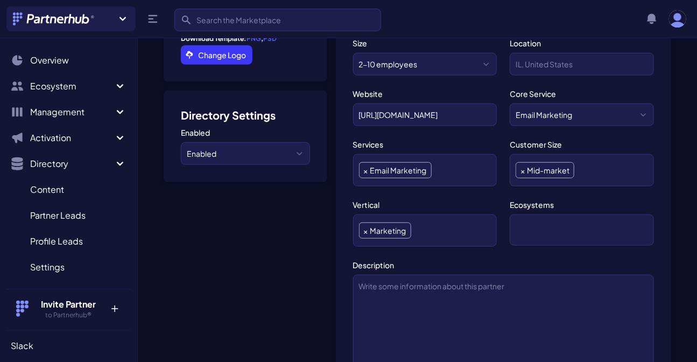
click at [557, 229] on ul at bounding box center [582, 229] width 132 height 19
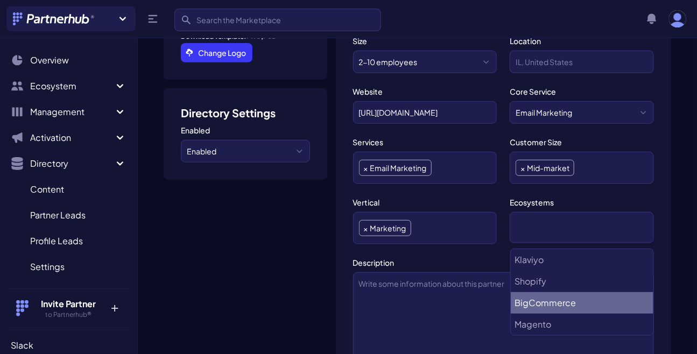
scroll to position [146, 0]
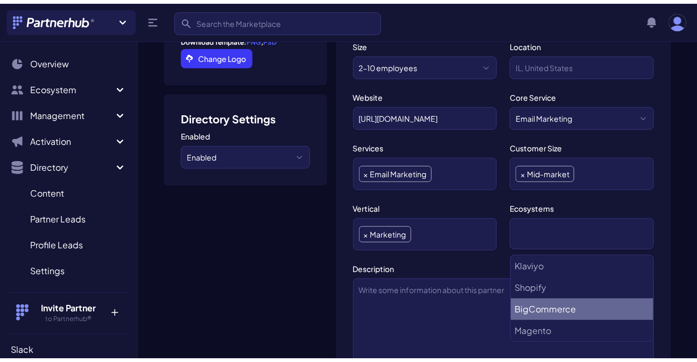
click at [492, 199] on label "Vertical" at bounding box center [425, 204] width 144 height 11
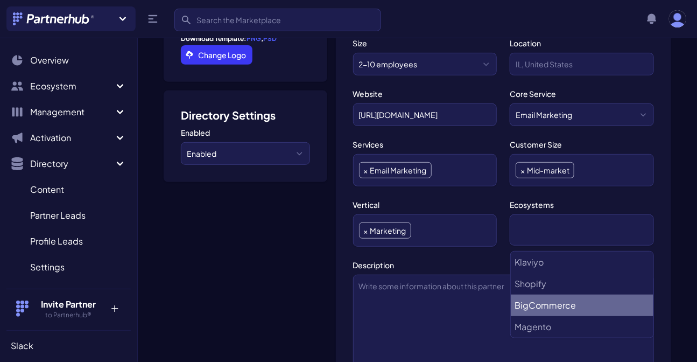
click at [354, 214] on select "Law Finance Marketing Professional Services" at bounding box center [353, 214] width 1 height 1
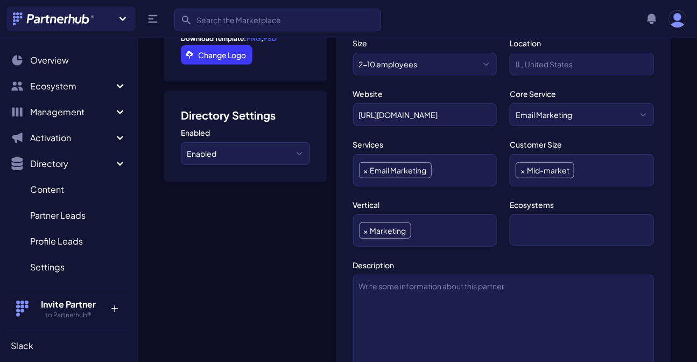
click at [536, 226] on ul at bounding box center [582, 229] width 132 height 19
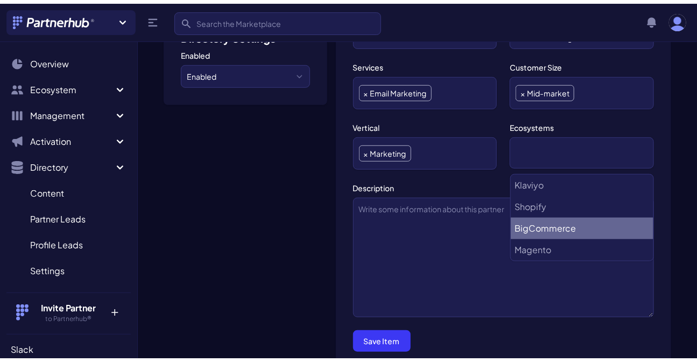
scroll to position [245, 0]
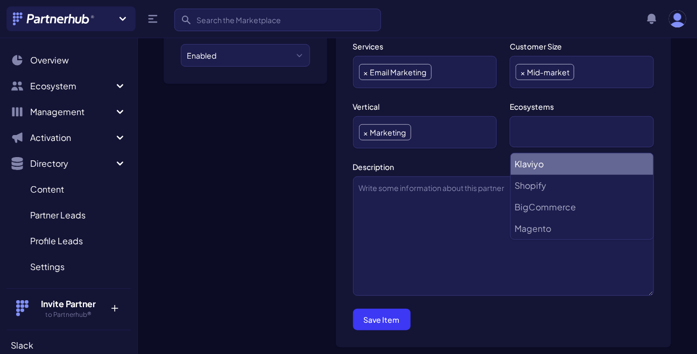
click at [539, 129] on ul at bounding box center [582, 131] width 132 height 19
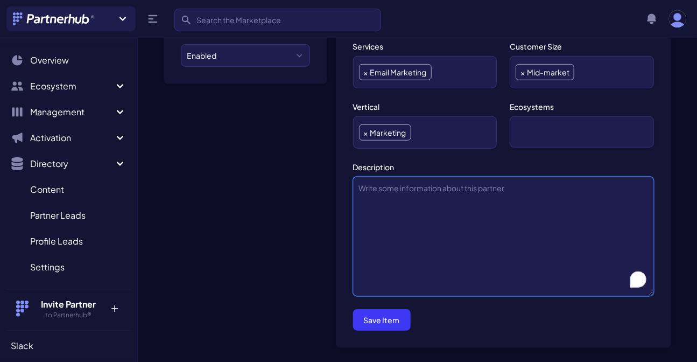
click at [402, 189] on textarea "Description" at bounding box center [503, 237] width 301 height 120
click at [508, 232] on textarea "Description" at bounding box center [503, 237] width 301 height 120
paste textarea "I’m Habib Rahman, the founder of GrowDone , our Another product is Mailcloner (…"
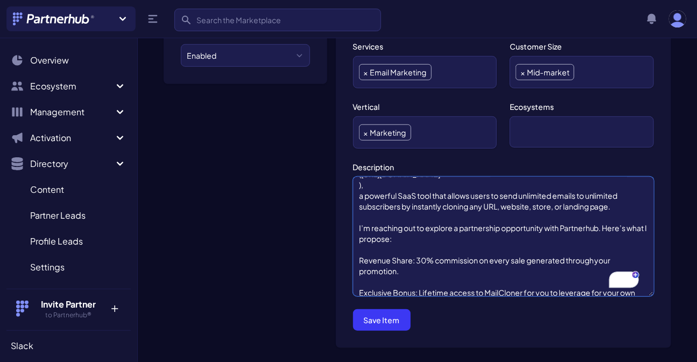
scroll to position [0, 0]
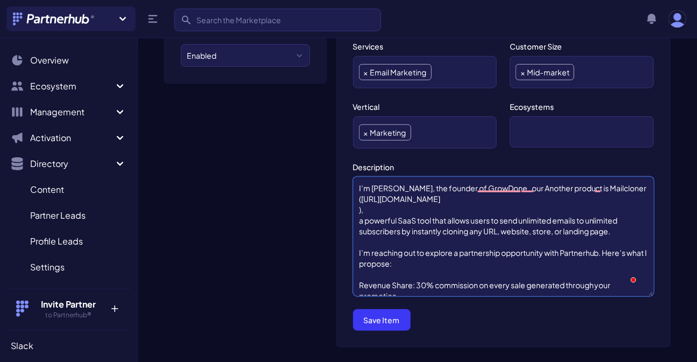
click at [578, 257] on textarea "I’m Habib Rahman, the founder of GrowDone , our Another product is Mailcloner (…" at bounding box center [503, 237] width 301 height 120
click at [579, 253] on textarea "I’m Habib Rahman, the founder of GrowDone , our Another product is Mailcloner (…" at bounding box center [503, 237] width 301 height 120
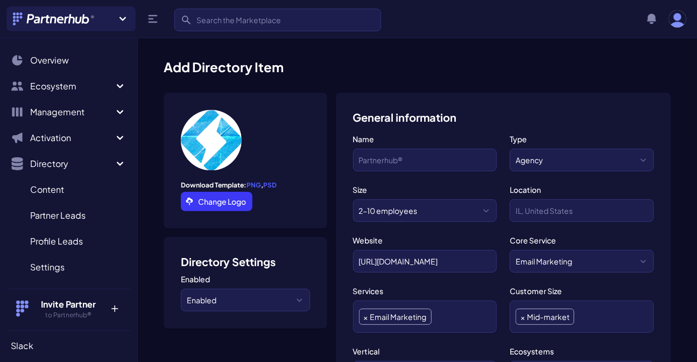
type textarea "I’m Habib Rahman, the founder of GrowDone , our Another product is Mailcloner (…"
click at [396, 160] on input "Company Name*" at bounding box center [425, 160] width 144 height 23
type input "GrowDone"
click at [561, 210] on input "text" at bounding box center [582, 210] width 144 height 23
type input "b"
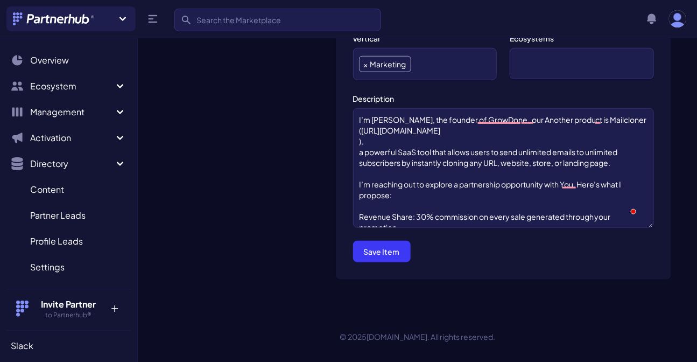
type input "BD"
click at [386, 247] on button "Save Item" at bounding box center [382, 252] width 58 height 22
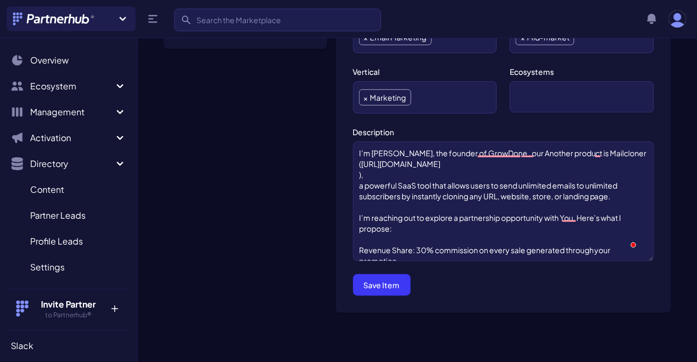
click at [567, 85] on span at bounding box center [582, 96] width 144 height 31
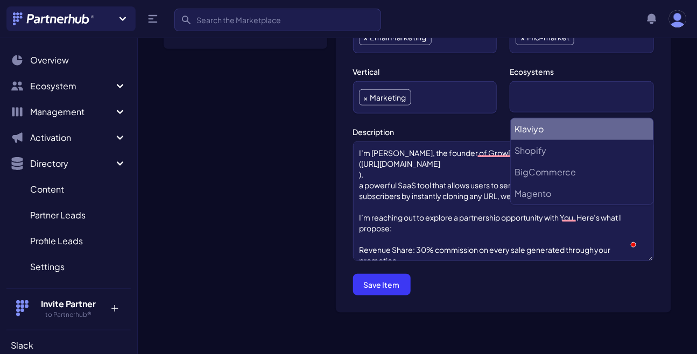
click at [554, 135] on li "Klaviyo" at bounding box center [582, 129] width 143 height 22
select select "Klaviyo"
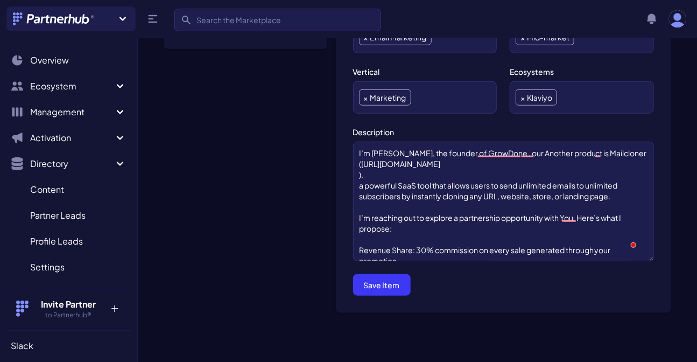
click at [329, 284] on form "Add Directory Item Download Template: PNG , PSD Change Logo Directory Settings …" at bounding box center [418, 44] width 508 height 556
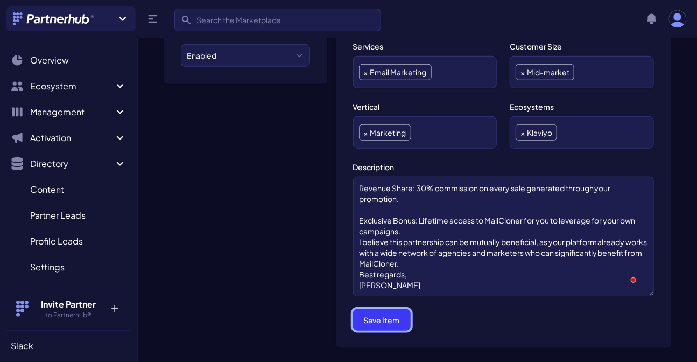
click at [381, 315] on button "Save Item" at bounding box center [382, 320] width 58 height 22
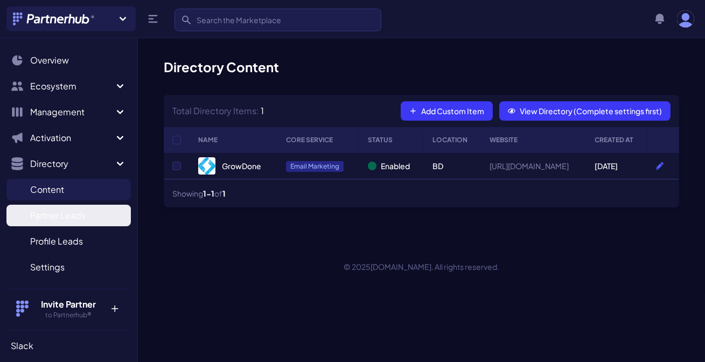
click at [57, 219] on span "Partner Leads" at bounding box center [57, 215] width 55 height 13
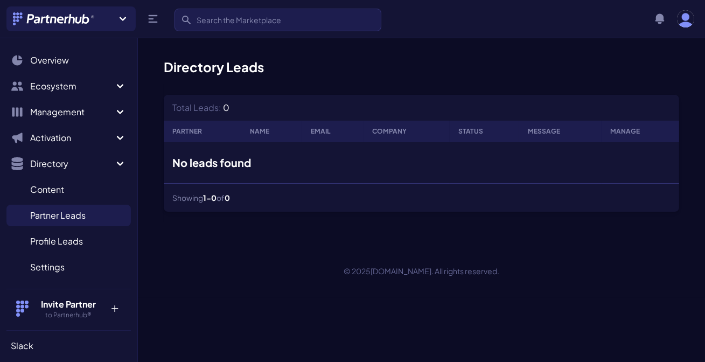
click at [68, 308] on h4 "Invite Partner" at bounding box center [68, 304] width 69 height 13
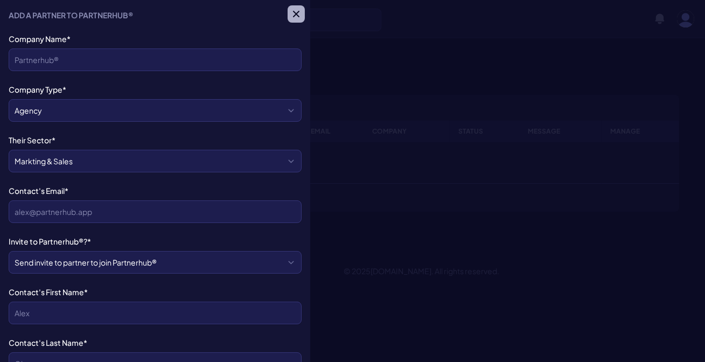
click at [291, 18] on icon "button" at bounding box center [296, 14] width 11 height 11
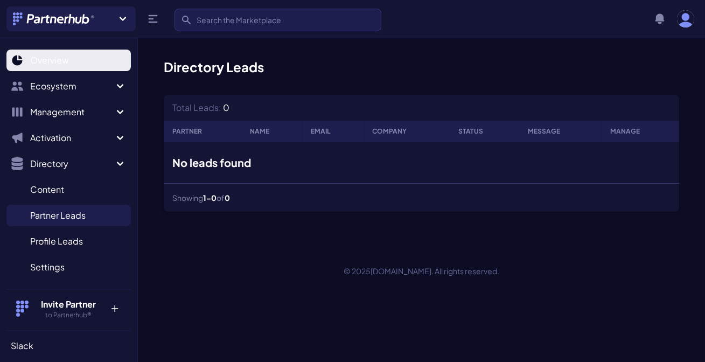
click at [62, 64] on span "Overview" at bounding box center [49, 60] width 39 height 13
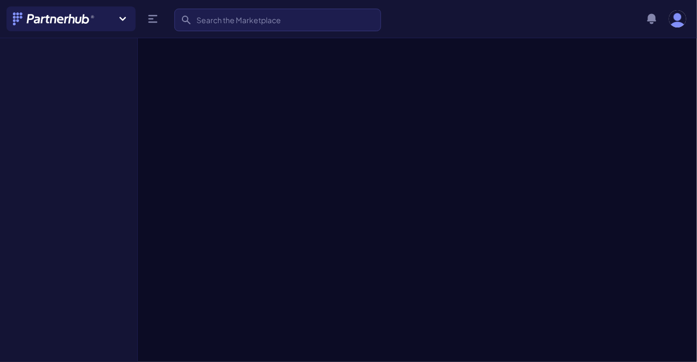
click at [149, 13] on icon at bounding box center [152, 18] width 13 height 13
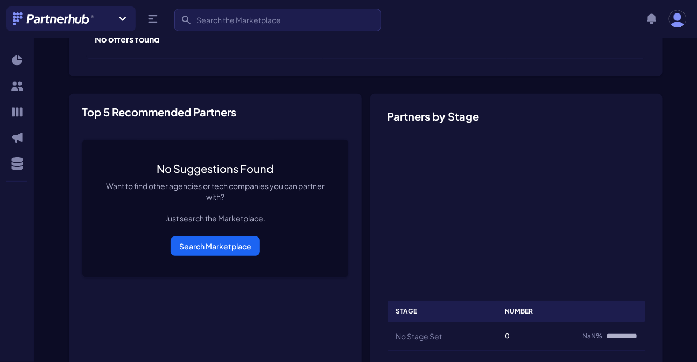
scroll to position [294, 0]
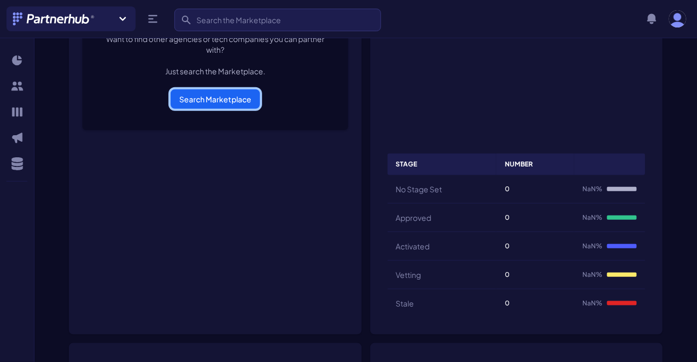
click at [194, 100] on link "Search Marketplace" at bounding box center [215, 98] width 89 height 19
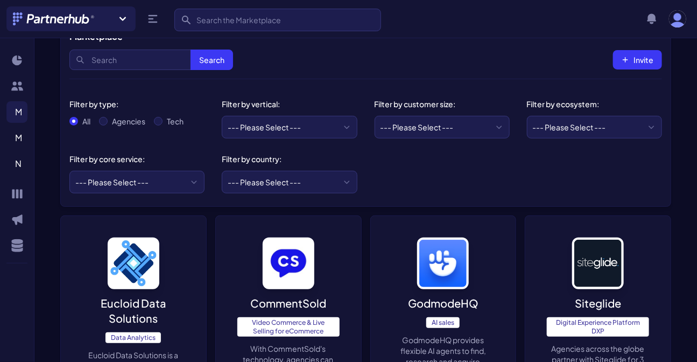
scroll to position [245, 0]
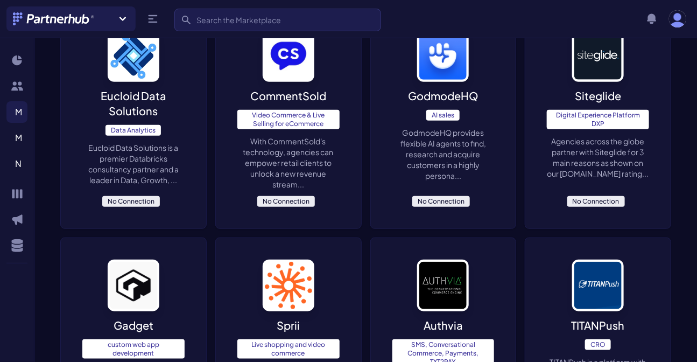
click at [136, 204] on span "No Connection" at bounding box center [131, 201] width 58 height 11
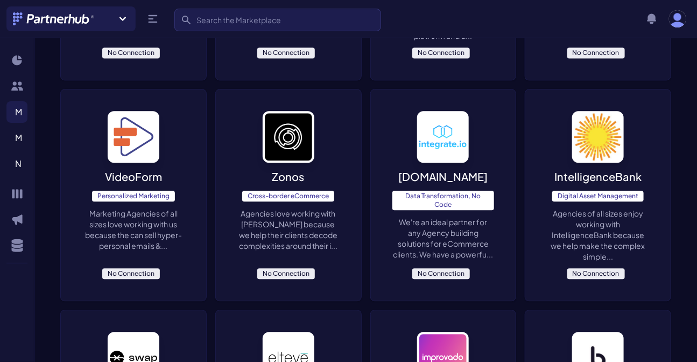
scroll to position [2668, 0]
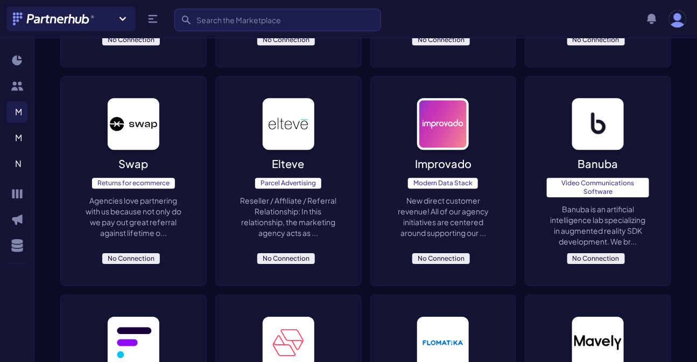
click at [274, 253] on span "No Connection" at bounding box center [286, 258] width 58 height 11
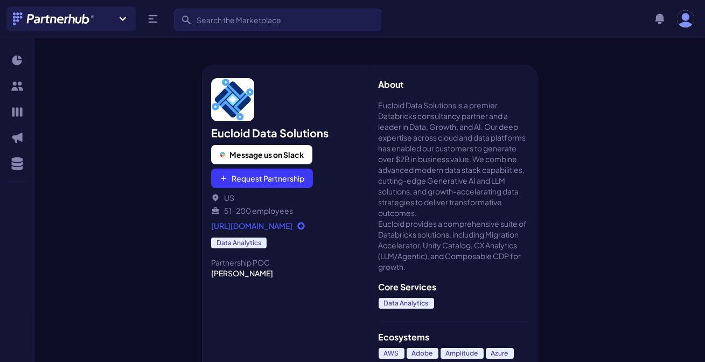
click at [604, 92] on div "Eucloid Data Solutions Message us on Slack Request Partnership US 51-200 employ…" at bounding box center [369, 197] width 671 height 327
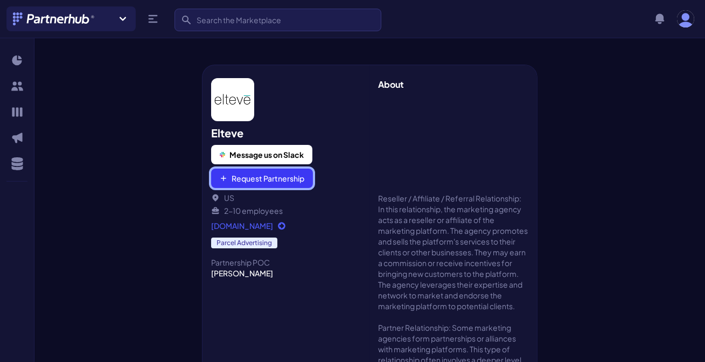
click at [277, 177] on button "Request Partnership" at bounding box center [262, 178] width 102 height 19
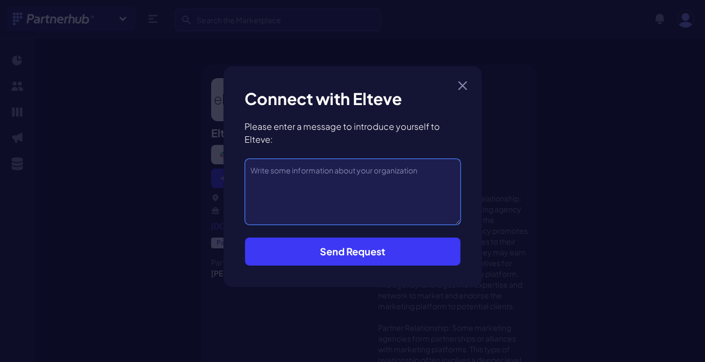
click at [289, 176] on textarea at bounding box center [352, 192] width 215 height 66
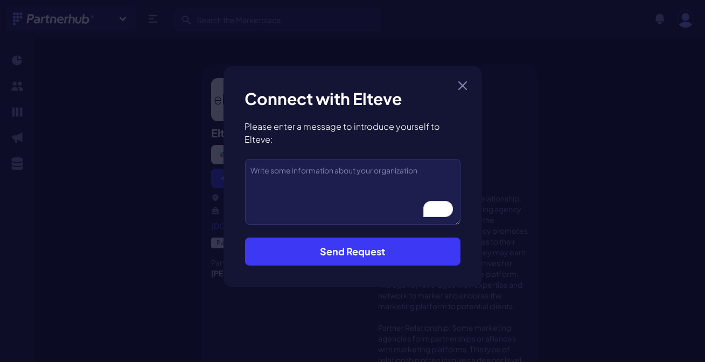
click at [506, 244] on div "Close modal Connect with [PERSON_NAME] Please enter a message to introduce your…" at bounding box center [352, 176] width 705 height 353
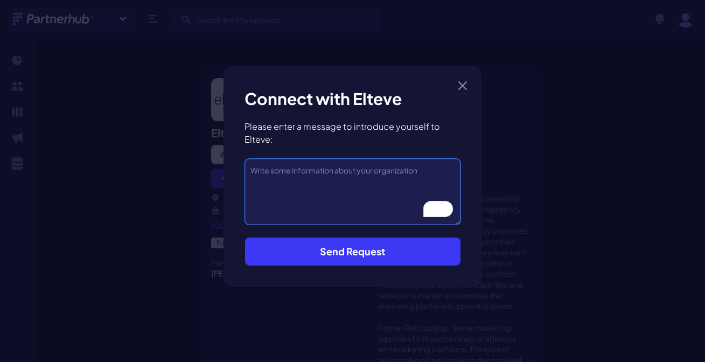
click at [271, 176] on textarea "To enrich screen reader interactions, please activate Accessibility in Grammarl…" at bounding box center [352, 192] width 215 height 66
paste textarea "I’m [PERSON_NAME], the founder of GrowDone , our Another product is Mailcloner …"
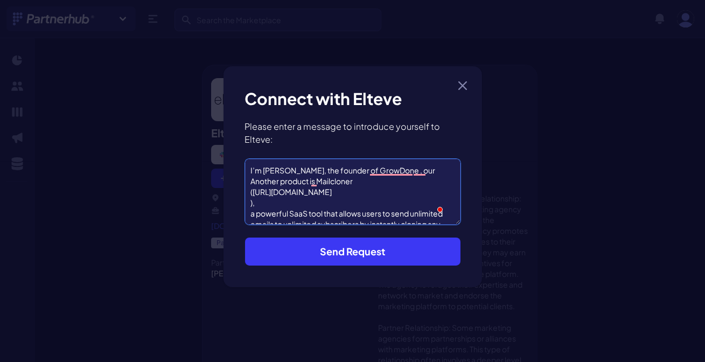
scroll to position [48, 0]
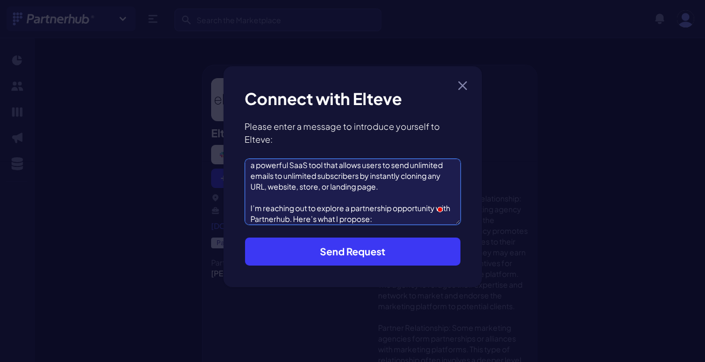
click at [282, 221] on textarea "I’m [PERSON_NAME], the founder of GrowDone , our Another product is Mailcloner …" at bounding box center [352, 192] width 215 height 66
type textarea "I’m [PERSON_NAME], the founder of GrowDone , our Another product is Mailcloner …"
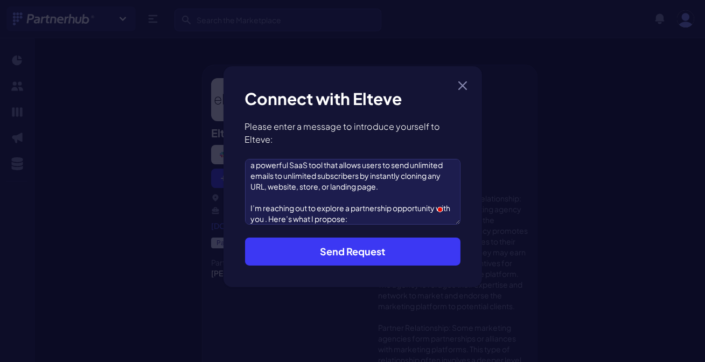
click at [387, 253] on button "Send Request" at bounding box center [352, 252] width 215 height 28
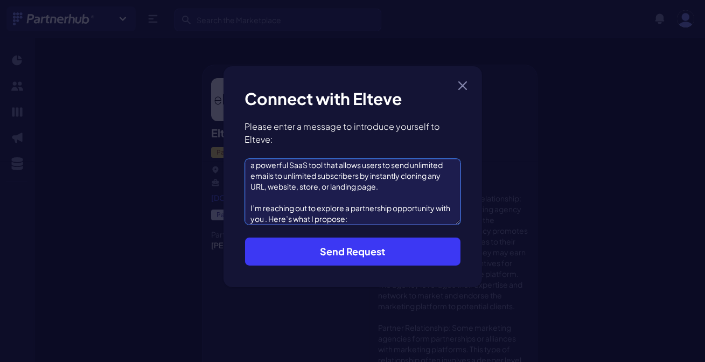
click at [372, 197] on textarea "I’m [PERSON_NAME], the founder of GrowDone , our Another product is Mailcloner …" at bounding box center [352, 192] width 215 height 66
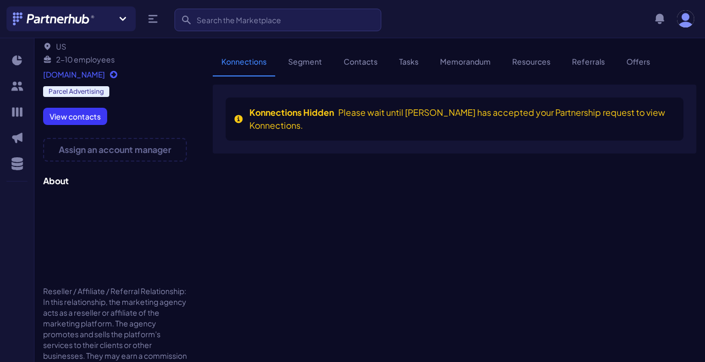
scroll to position [48, 0]
